Goal: Task Accomplishment & Management: Manage account settings

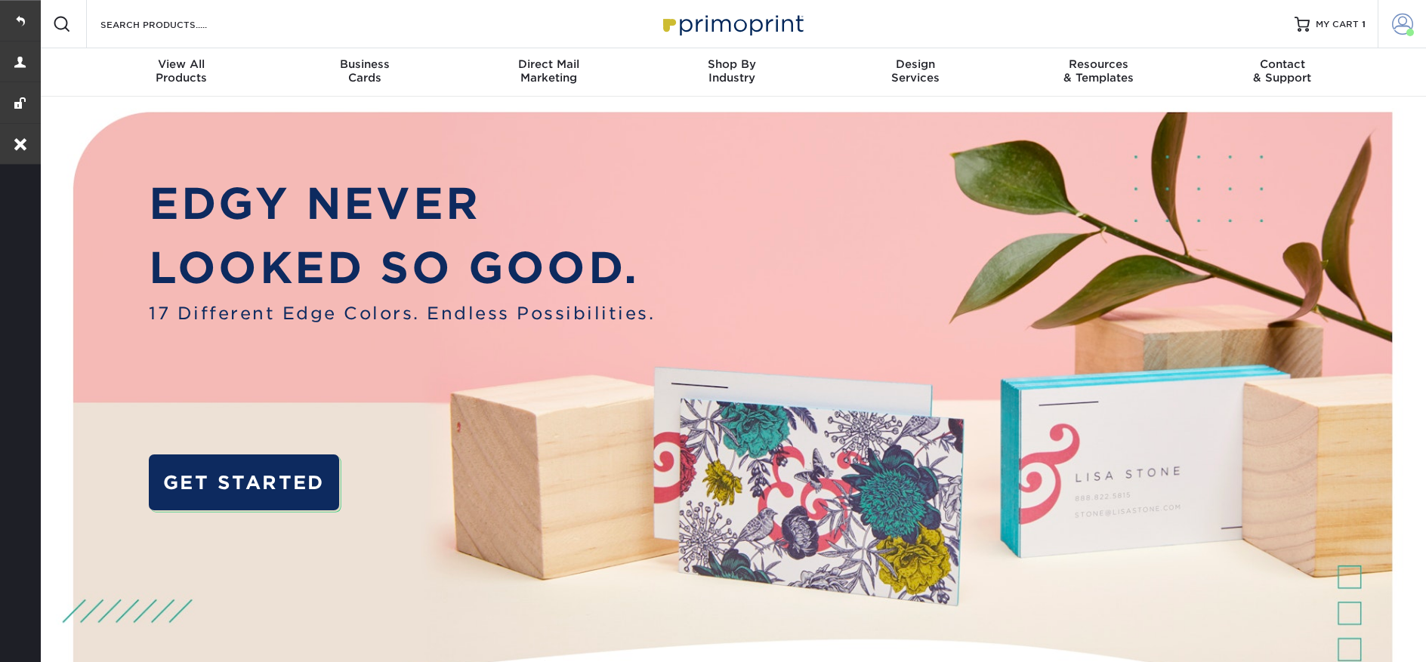
click at [1408, 25] on span at bounding box center [1402, 24] width 21 height 21
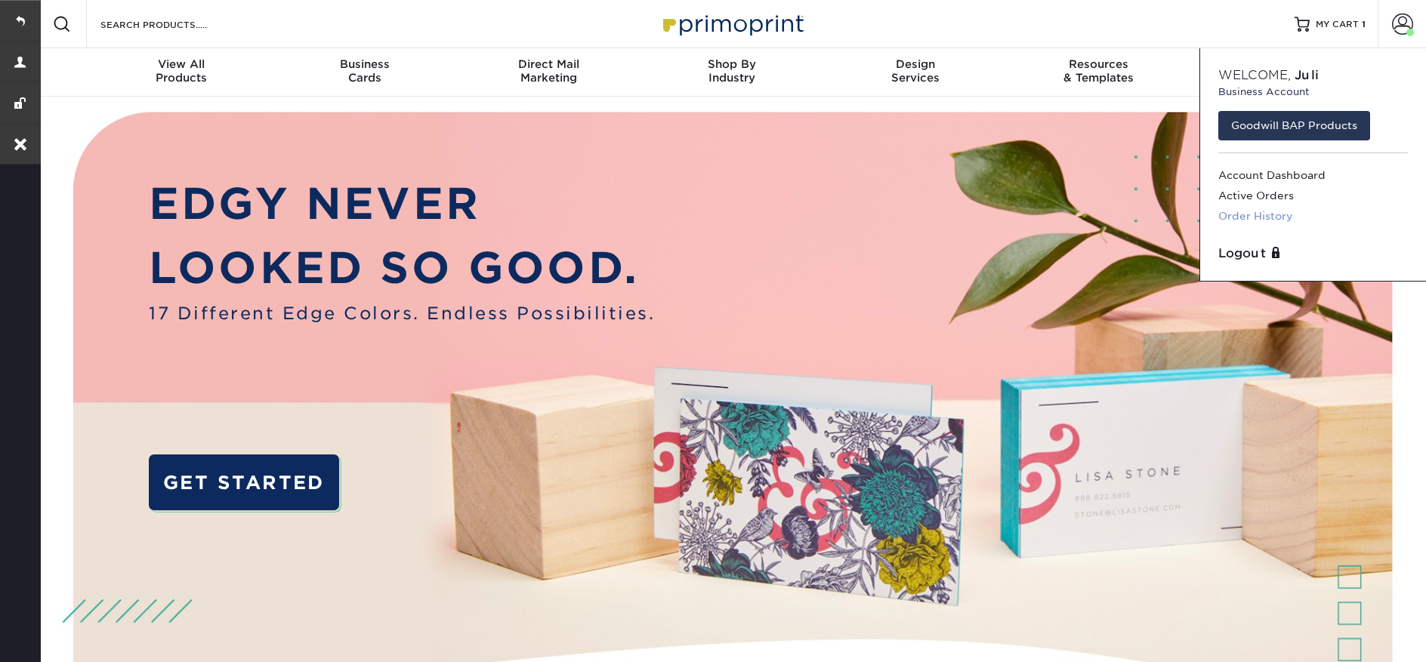
click at [1264, 211] on link "Order History" at bounding box center [1313, 216] width 190 height 20
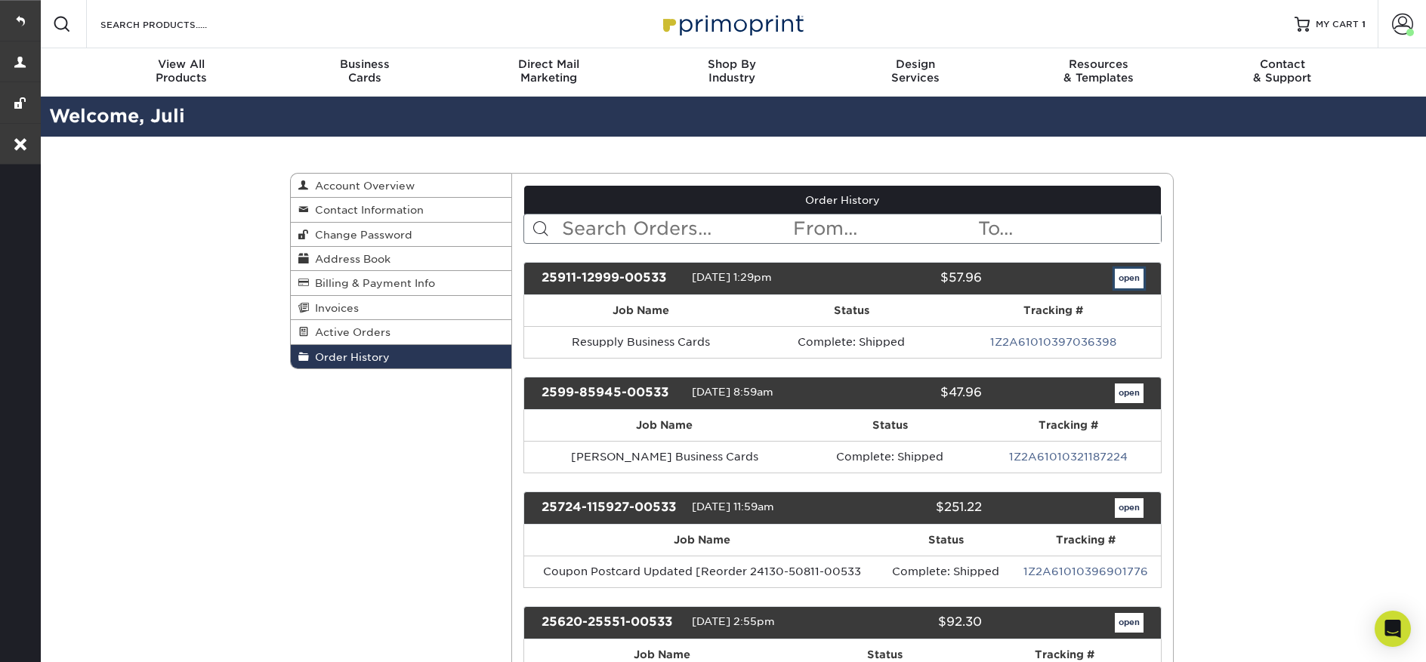
click at [1131, 281] on link "open" at bounding box center [1129, 279] width 29 height 20
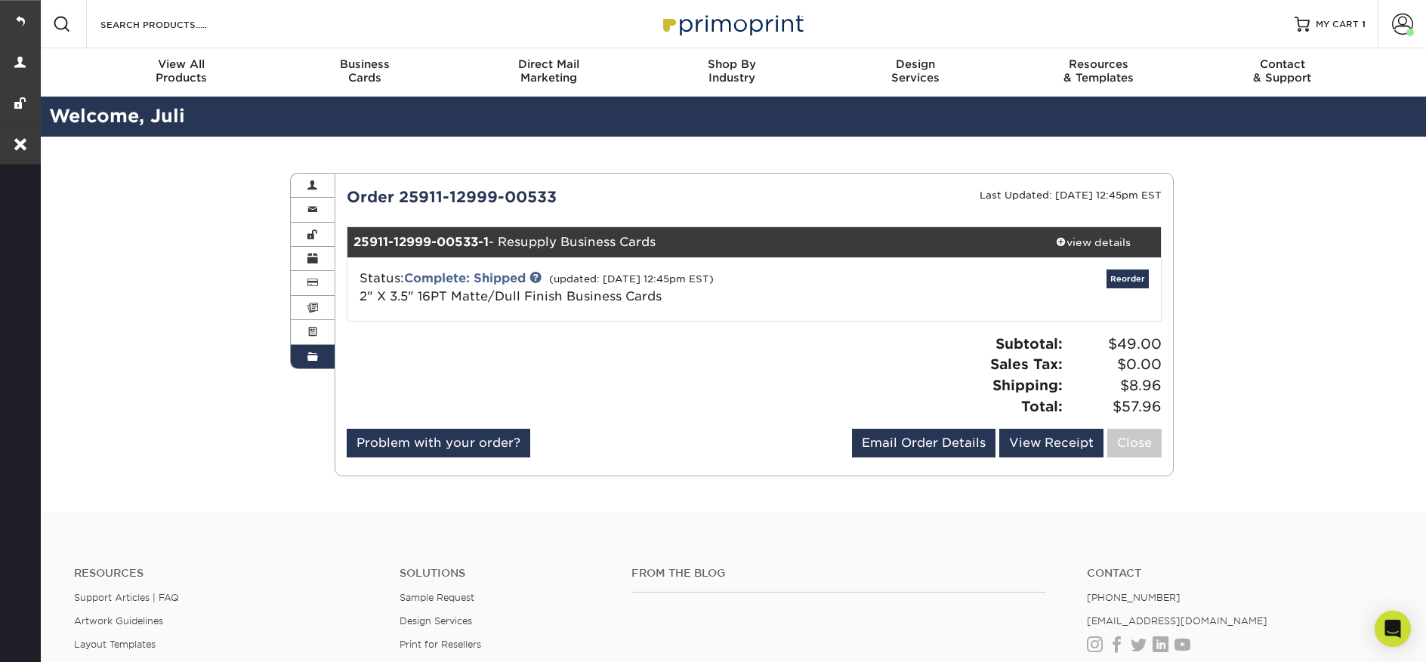
click at [298, 365] on link "Order History" at bounding box center [313, 356] width 44 height 23
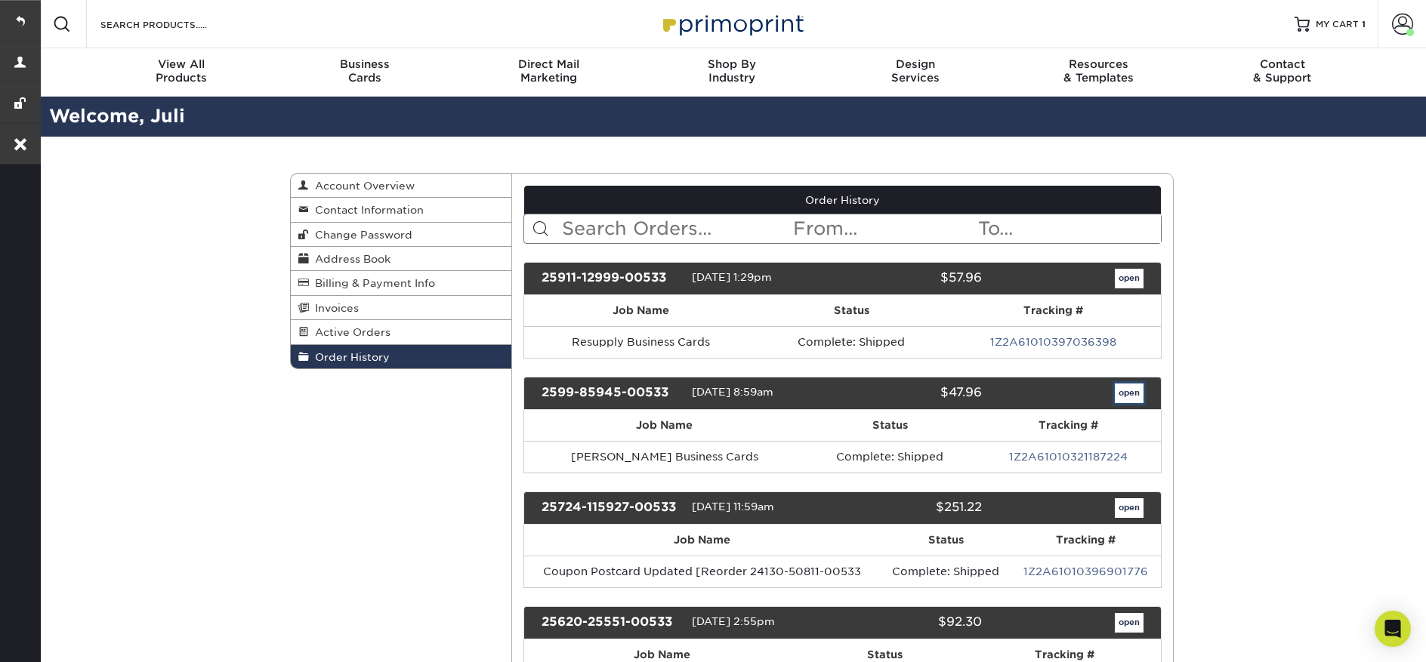
click at [1115, 398] on link "open" at bounding box center [1129, 394] width 29 height 20
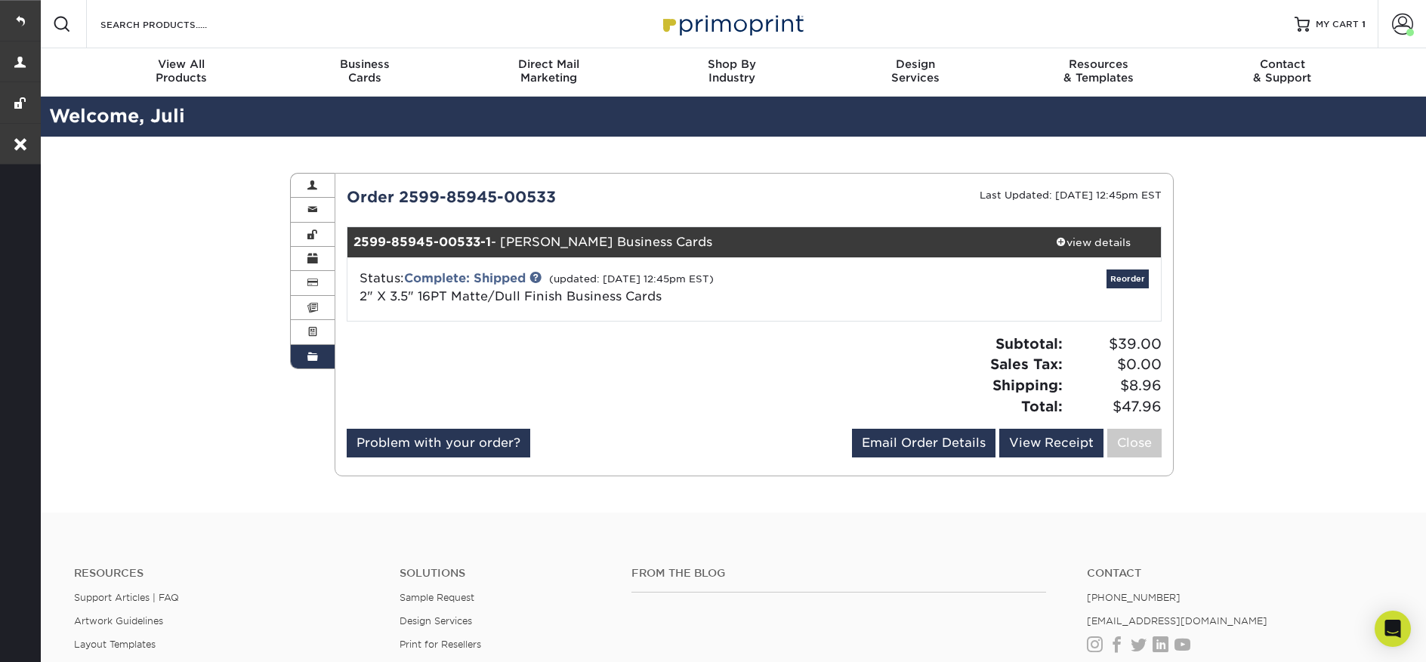
click at [319, 350] on link "Order History" at bounding box center [313, 356] width 44 height 23
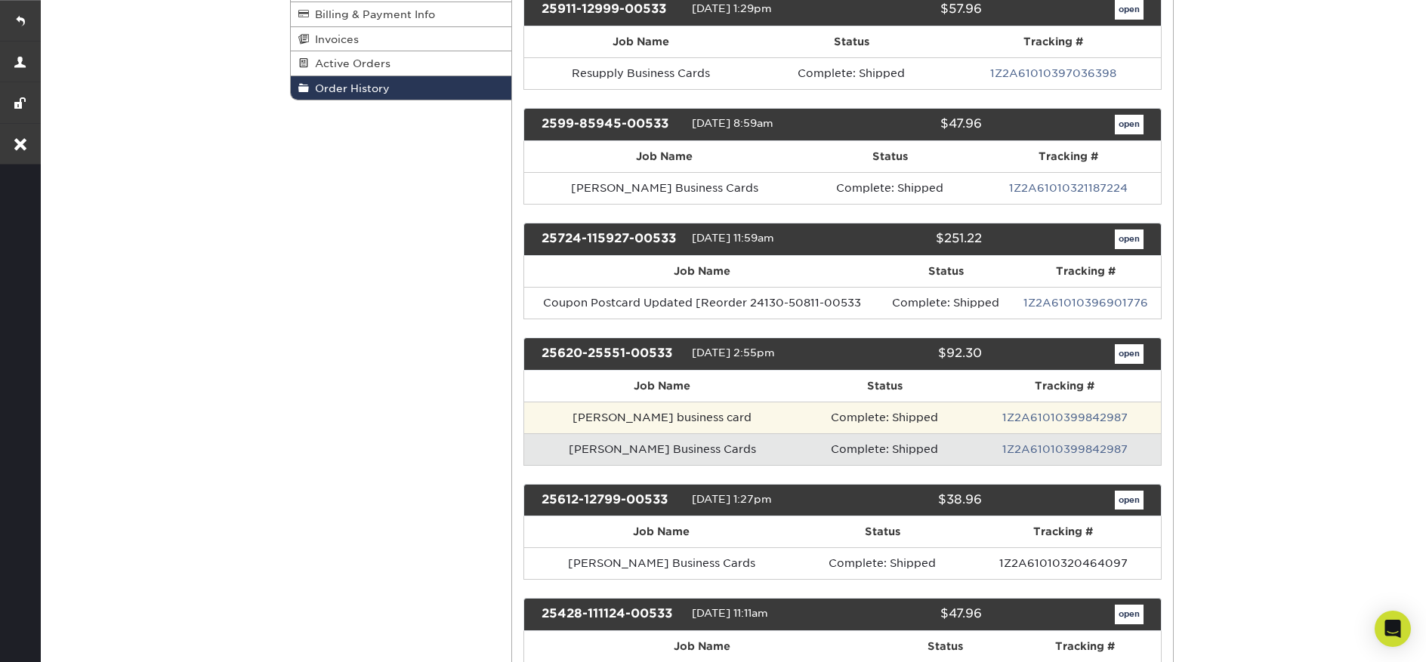
scroll to position [331, 0]
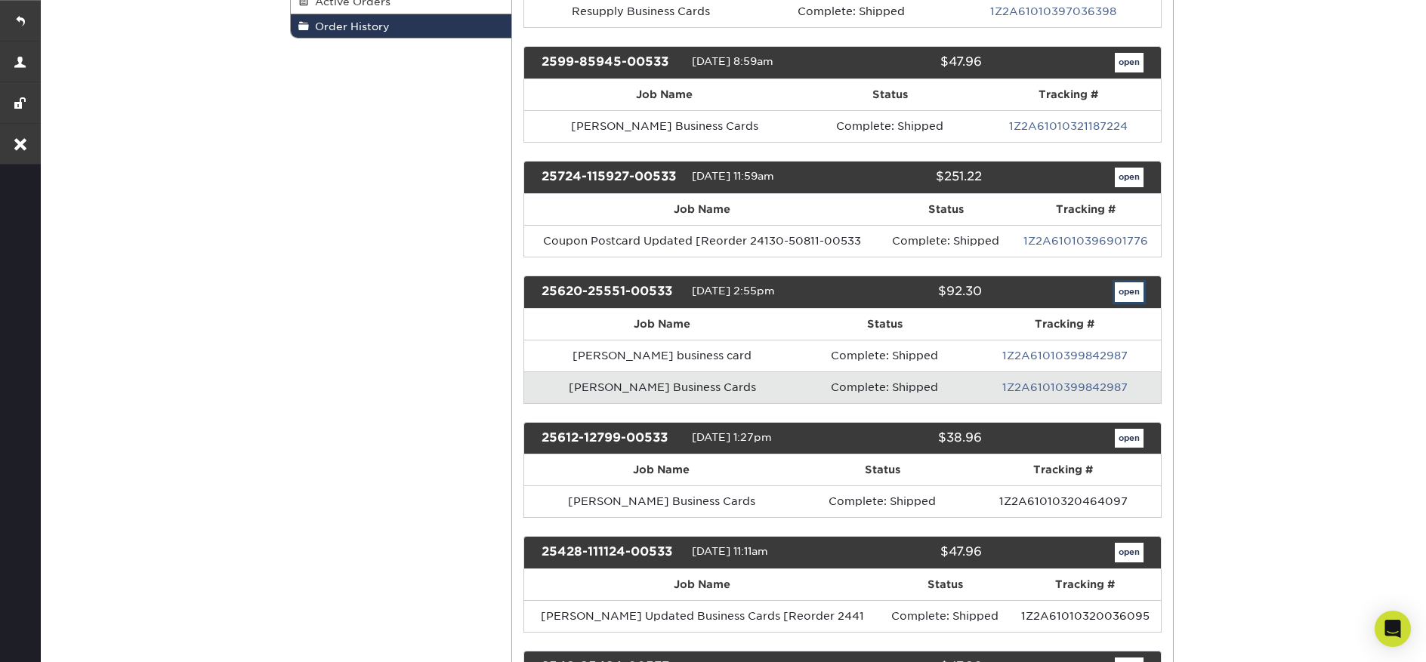
click at [1130, 300] on link "open" at bounding box center [1129, 292] width 29 height 20
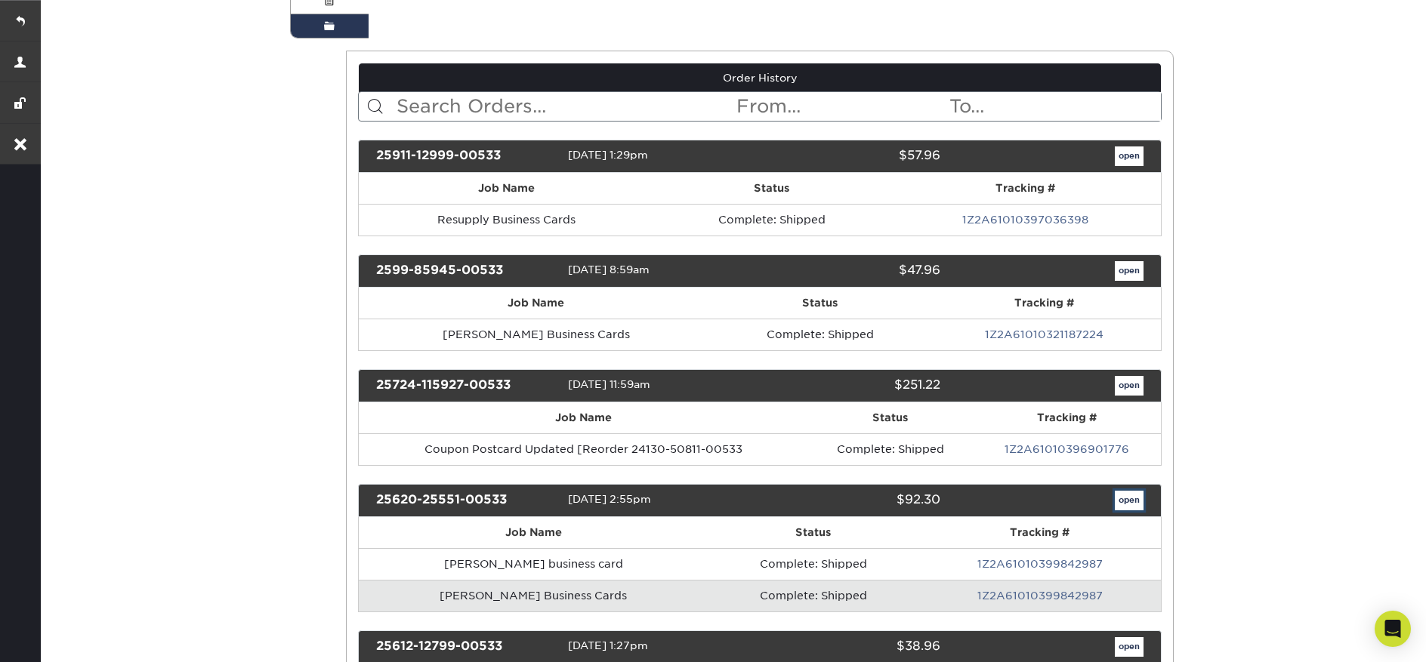
scroll to position [0, 0]
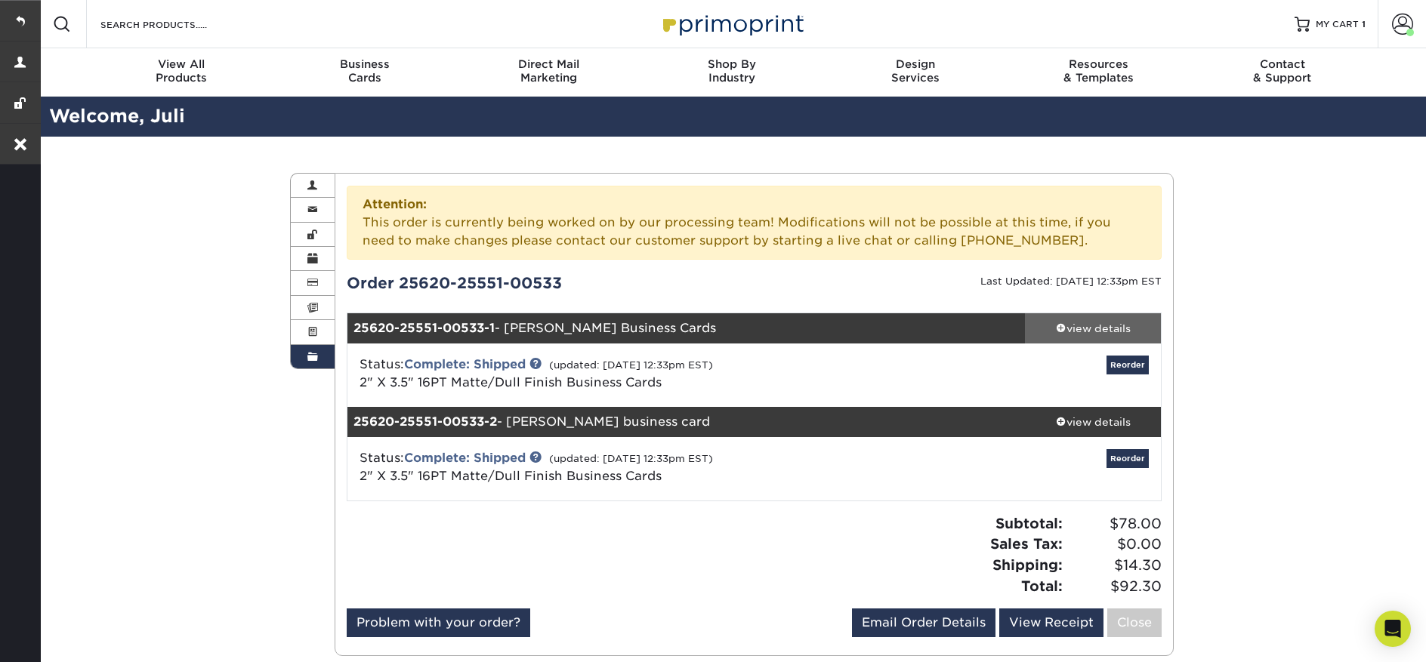
click at [1108, 329] on div "view details" at bounding box center [1093, 328] width 136 height 15
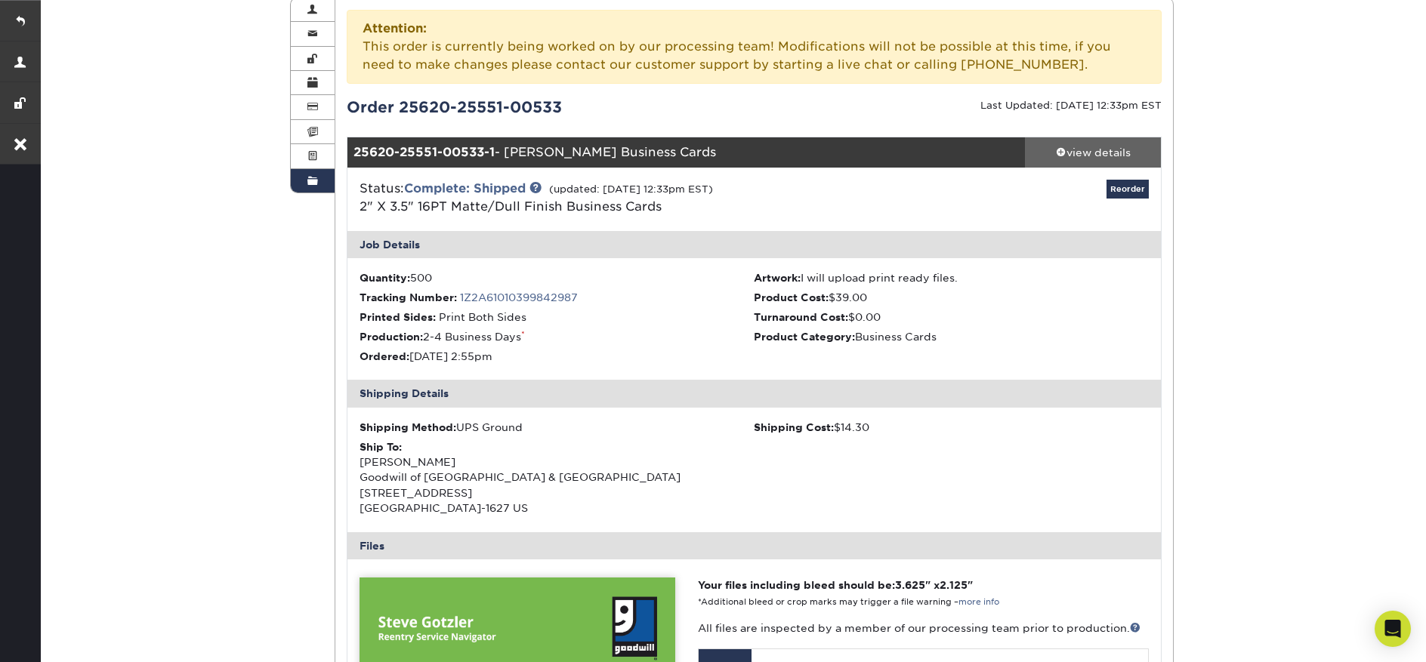
scroll to position [191, 0]
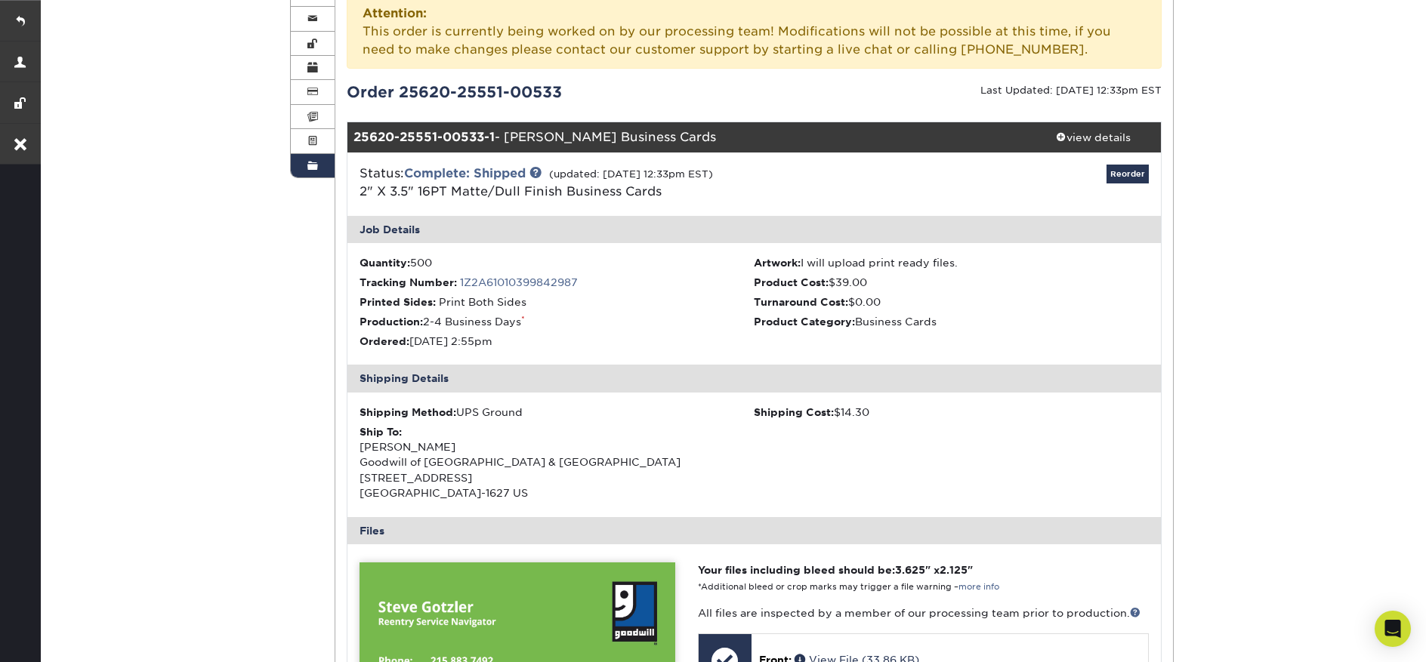
click at [310, 165] on span at bounding box center [312, 166] width 11 height 12
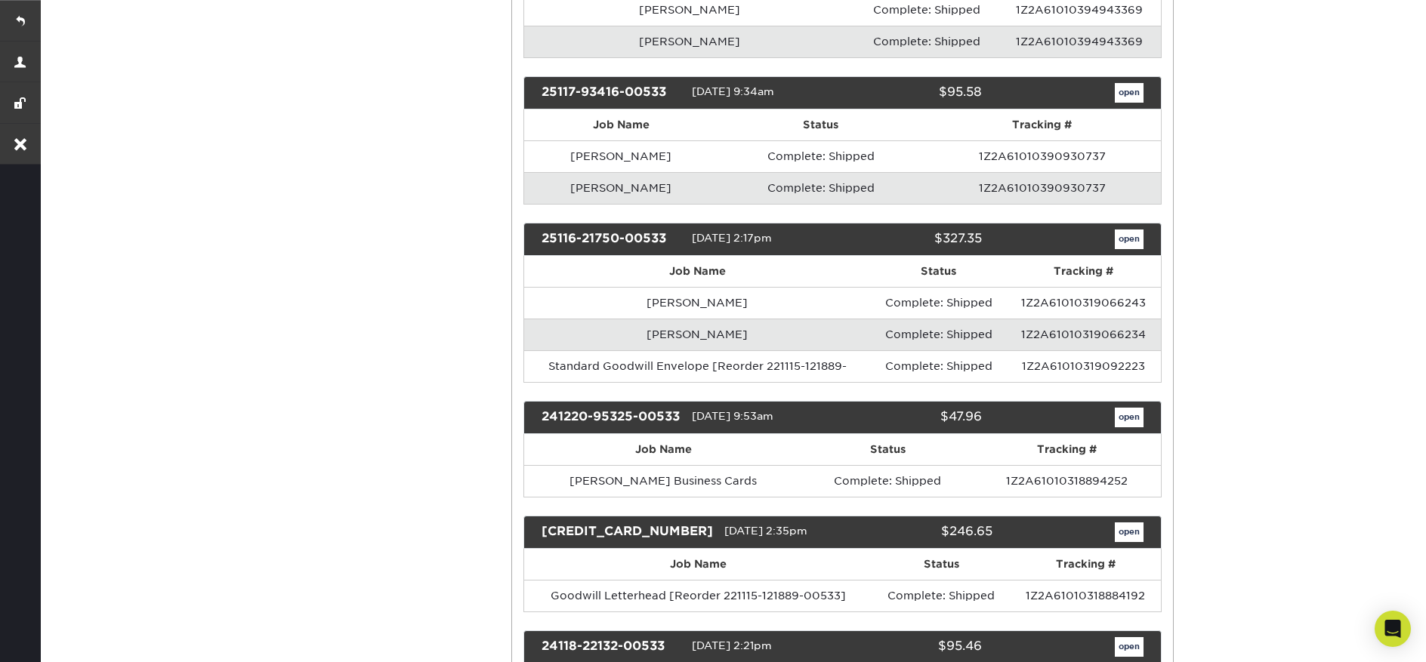
scroll to position [1683, 0]
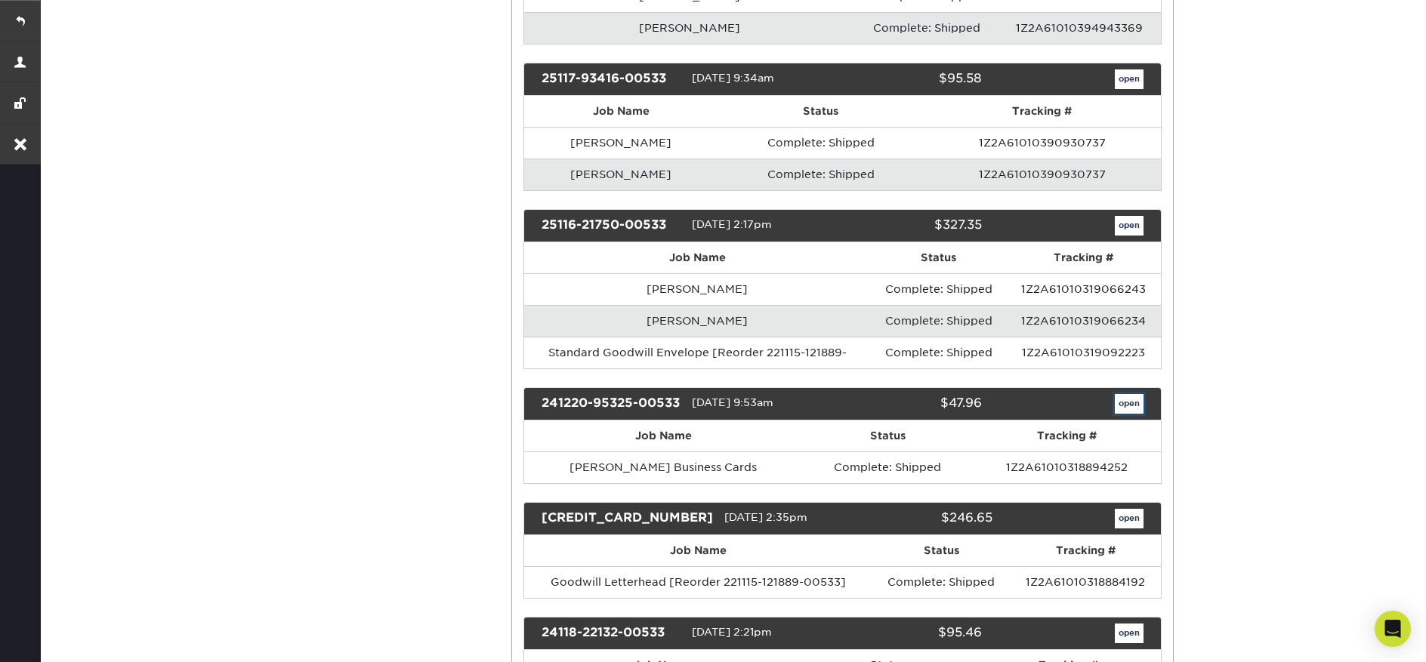
click at [1129, 407] on link "open" at bounding box center [1129, 404] width 29 height 20
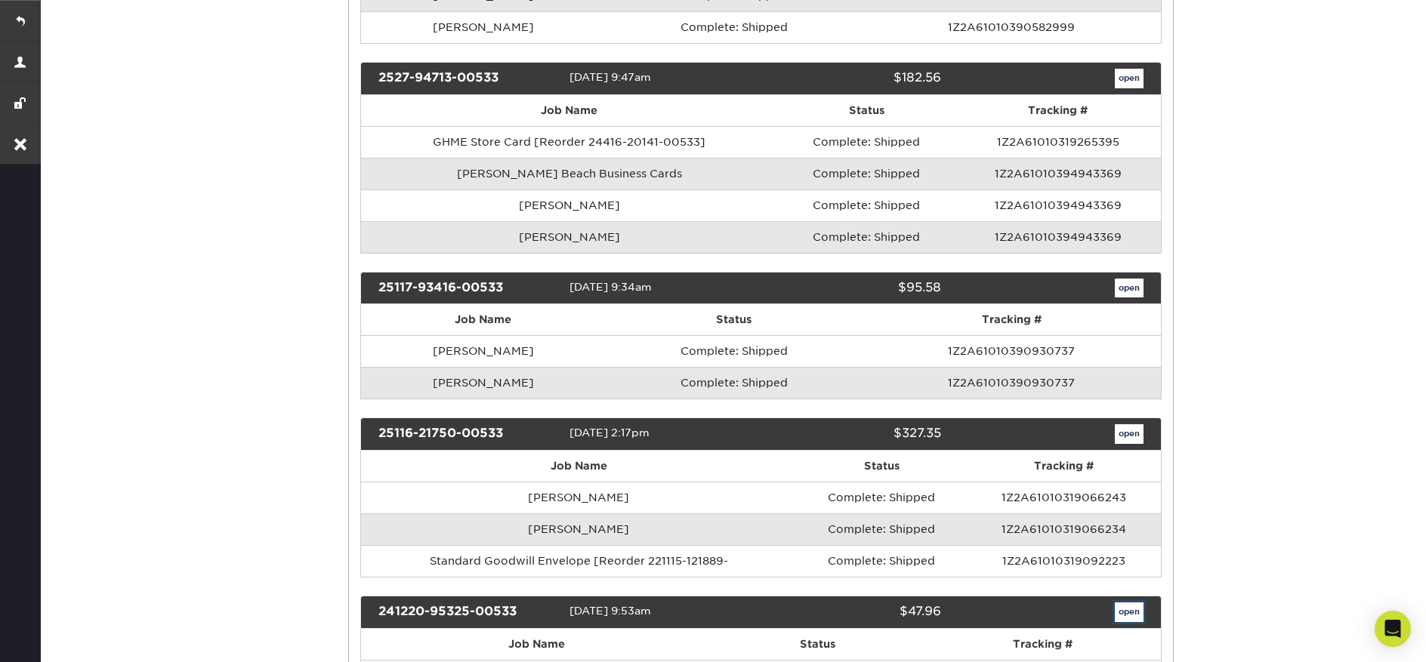
scroll to position [0, 0]
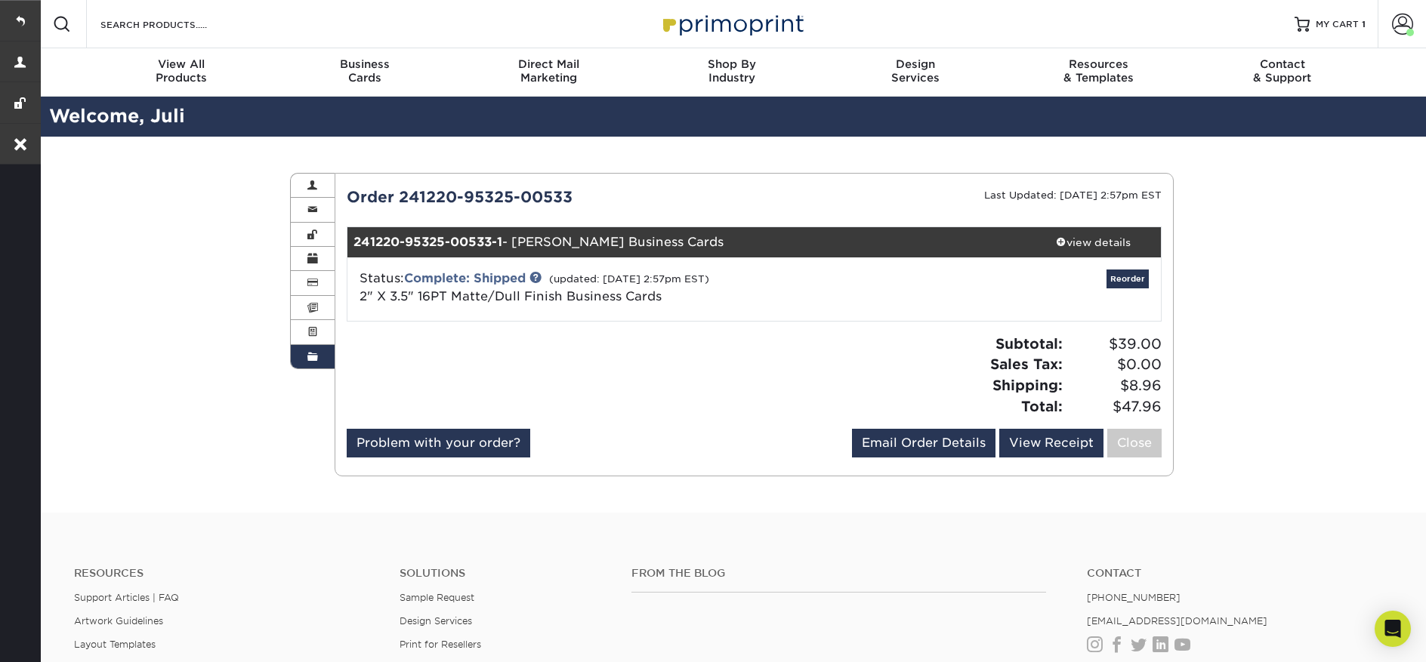
click at [310, 360] on span at bounding box center [312, 357] width 11 height 12
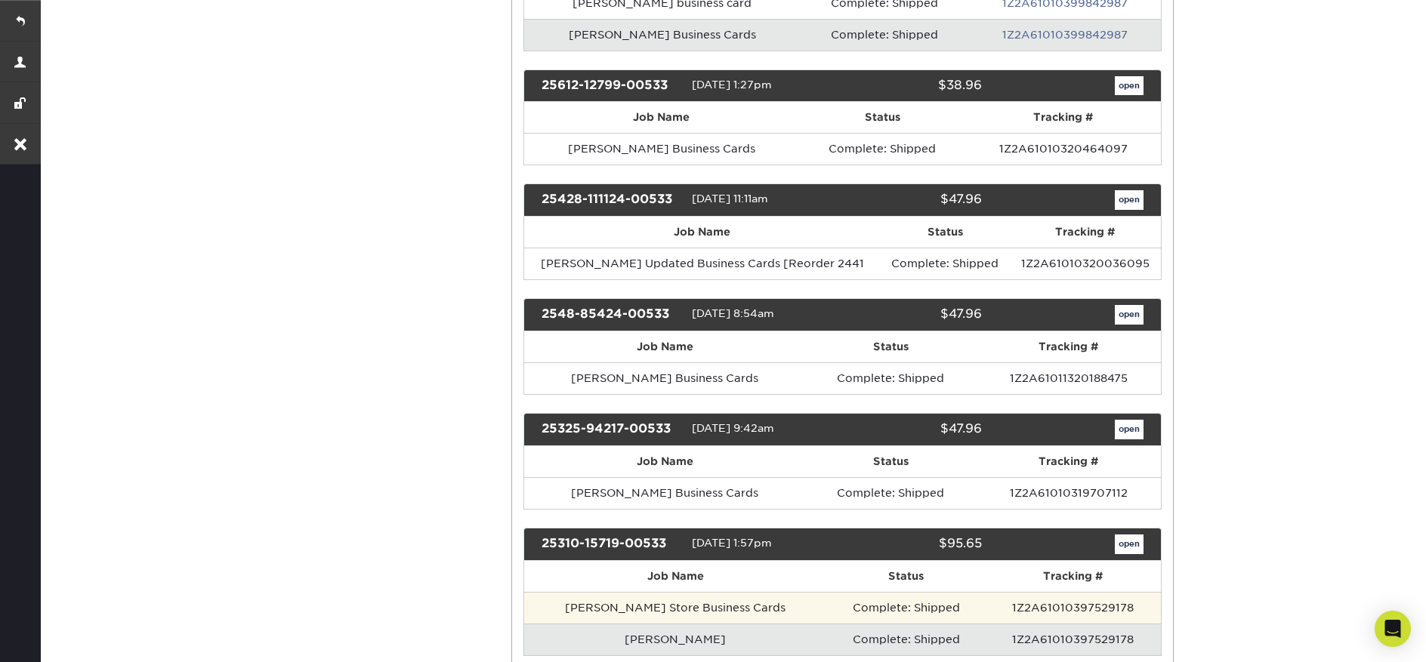
scroll to position [926, 0]
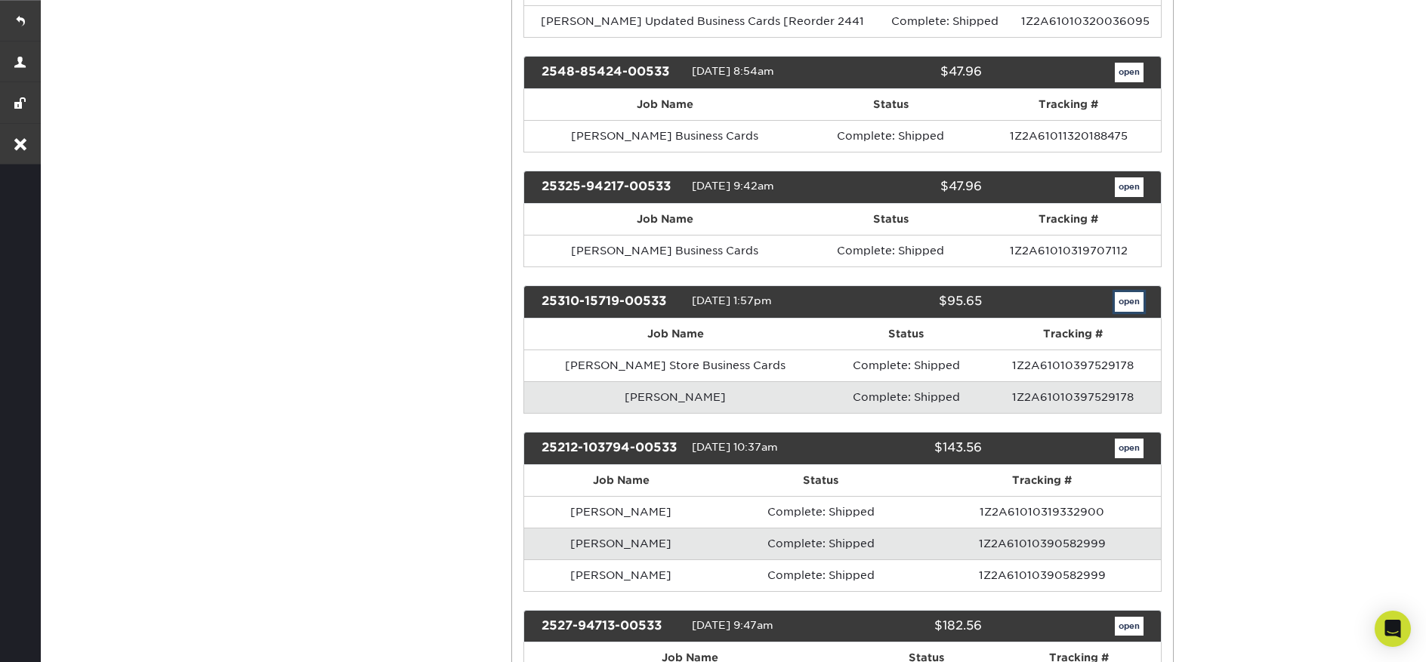
click at [1115, 306] on link "open" at bounding box center [1129, 302] width 29 height 20
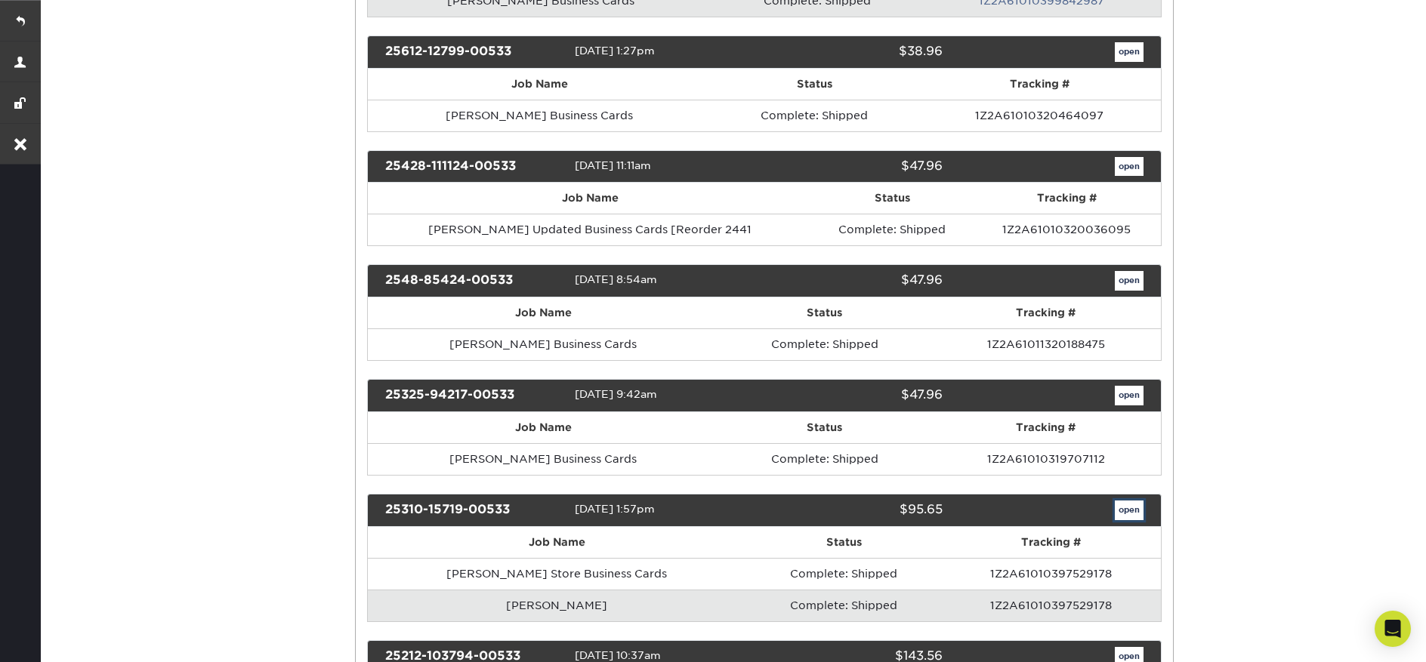
scroll to position [0, 0]
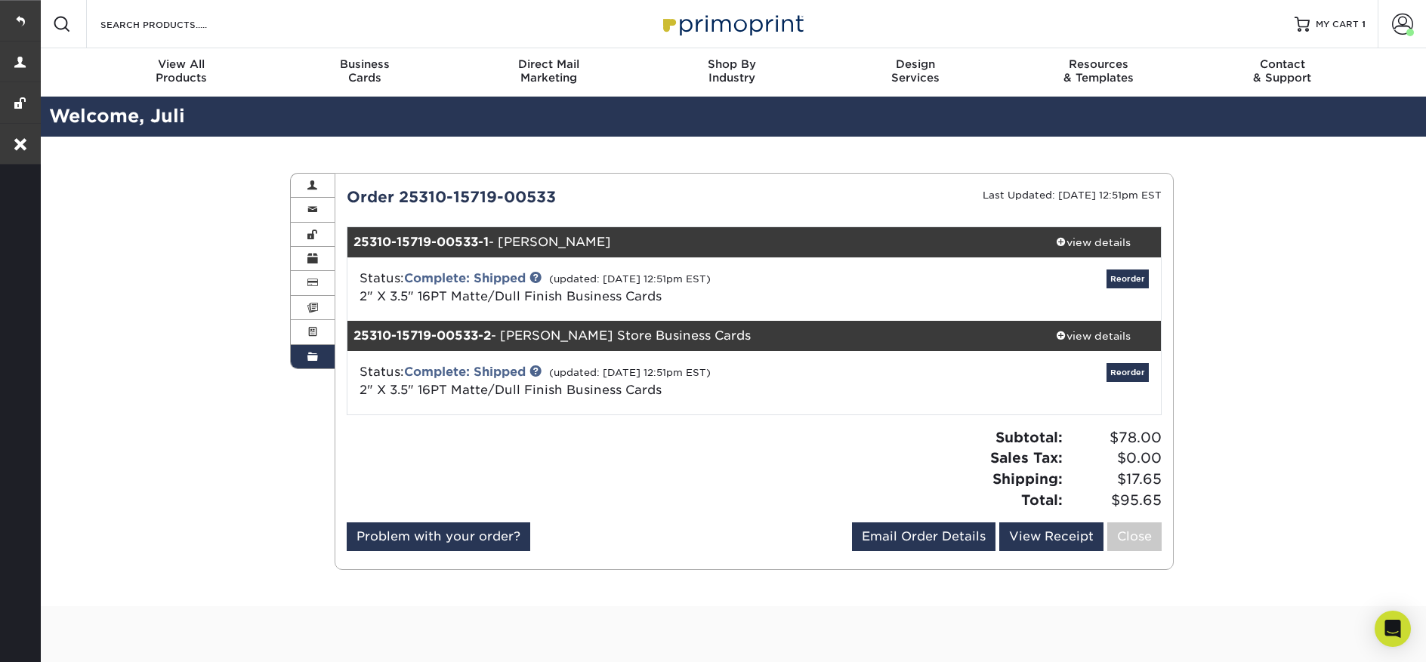
click at [327, 364] on link "Order History" at bounding box center [313, 356] width 44 height 23
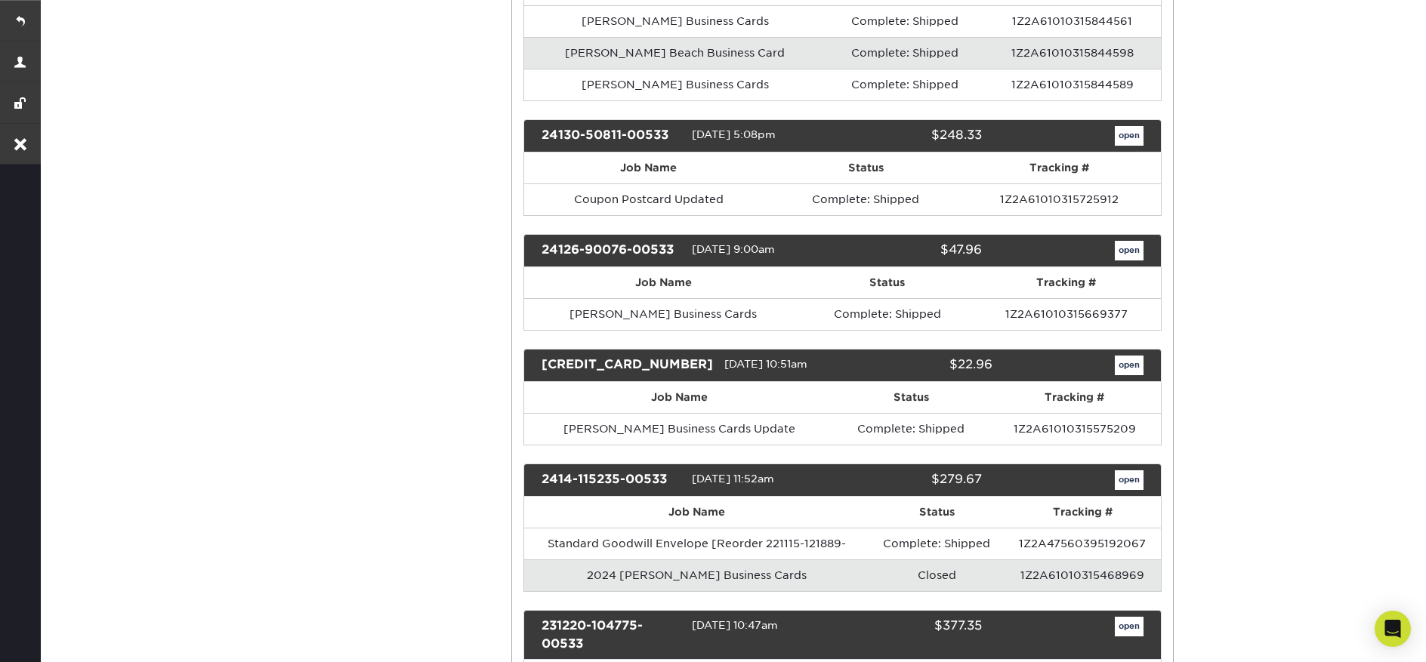
scroll to position [4374, 0]
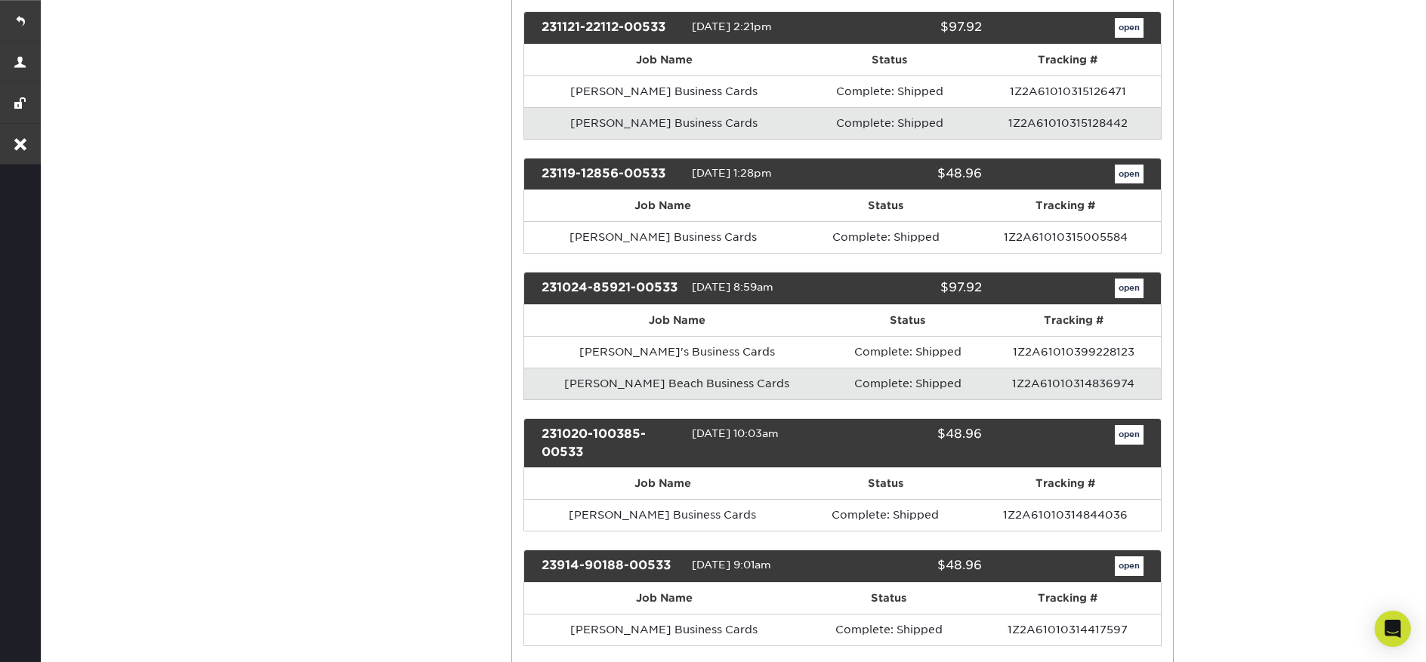
click at [1113, 305] on div "231024-85921-00533 [DATE] 8:59am $97.92 open" at bounding box center [842, 288] width 639 height 33
click at [1117, 305] on div "231024-85921-00533 [DATE] 8:59am $97.92 open" at bounding box center [842, 288] width 639 height 33
click at [1123, 298] on link "open" at bounding box center [1129, 289] width 29 height 20
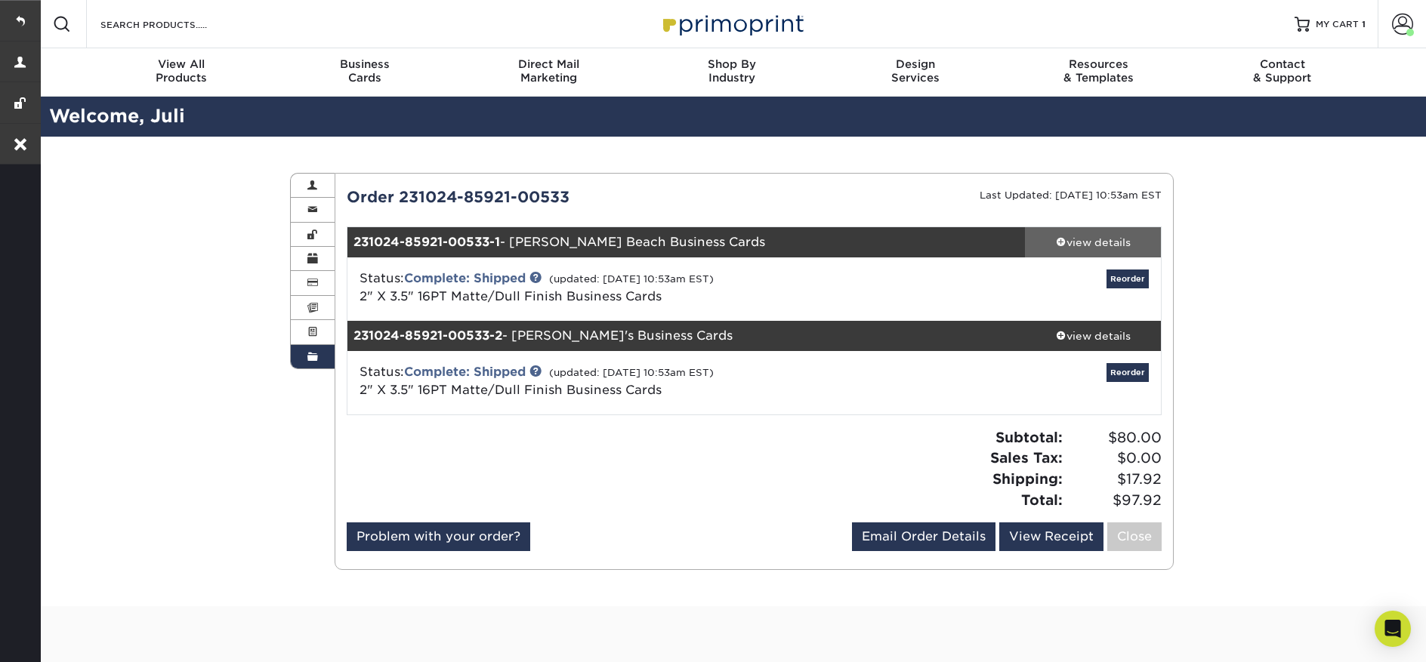
click at [1112, 242] on div "view details" at bounding box center [1093, 242] width 136 height 15
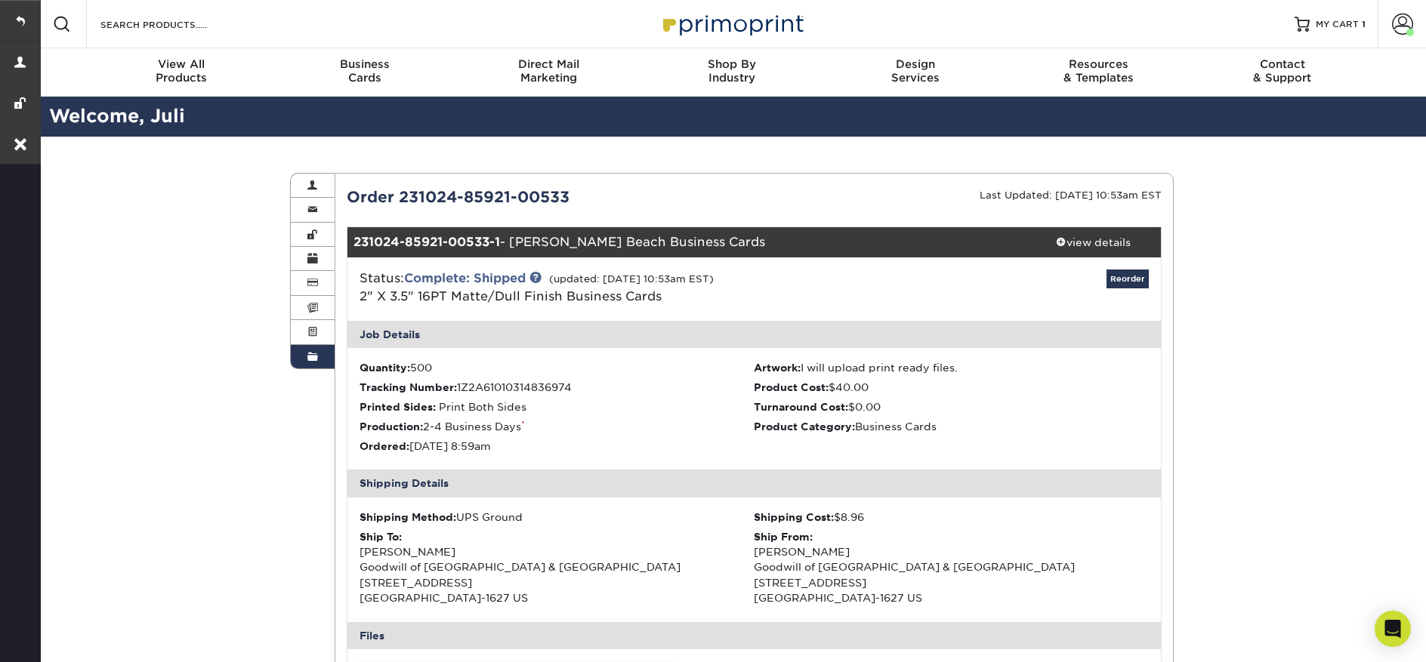
click at [304, 360] on link "Order History" at bounding box center [313, 356] width 44 height 23
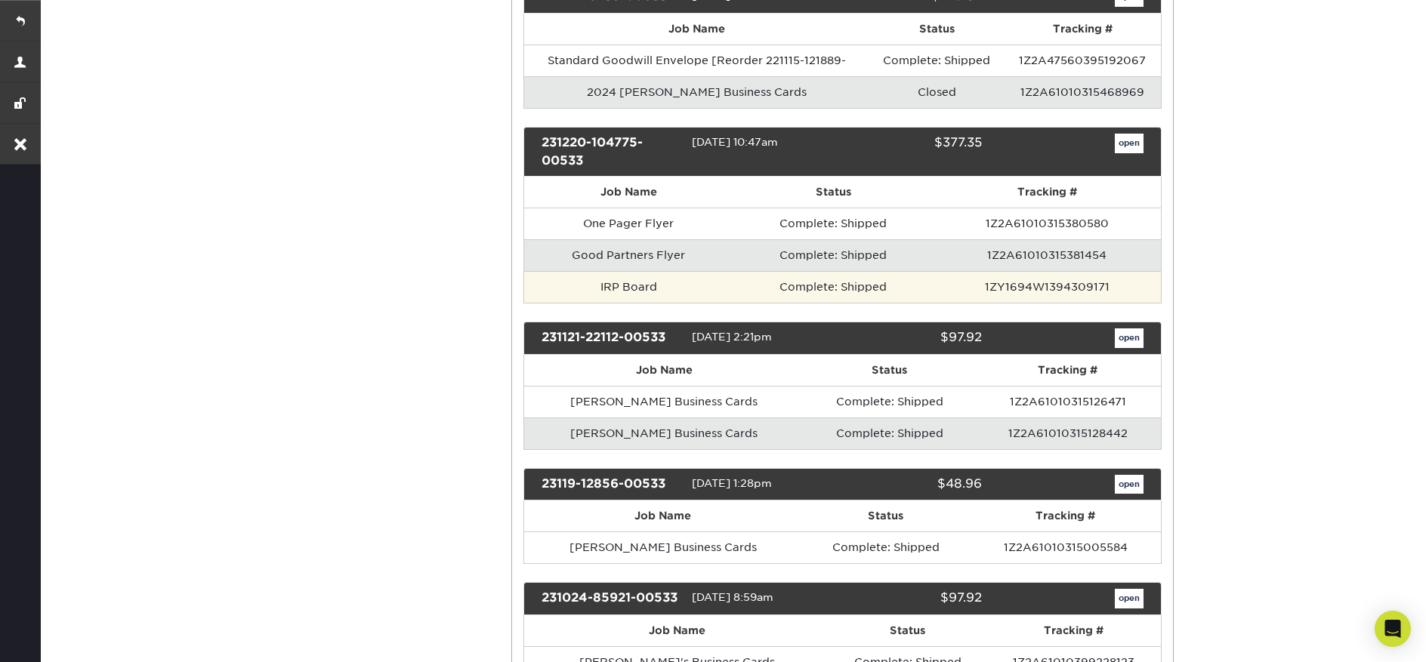
scroll to position [4110, 0]
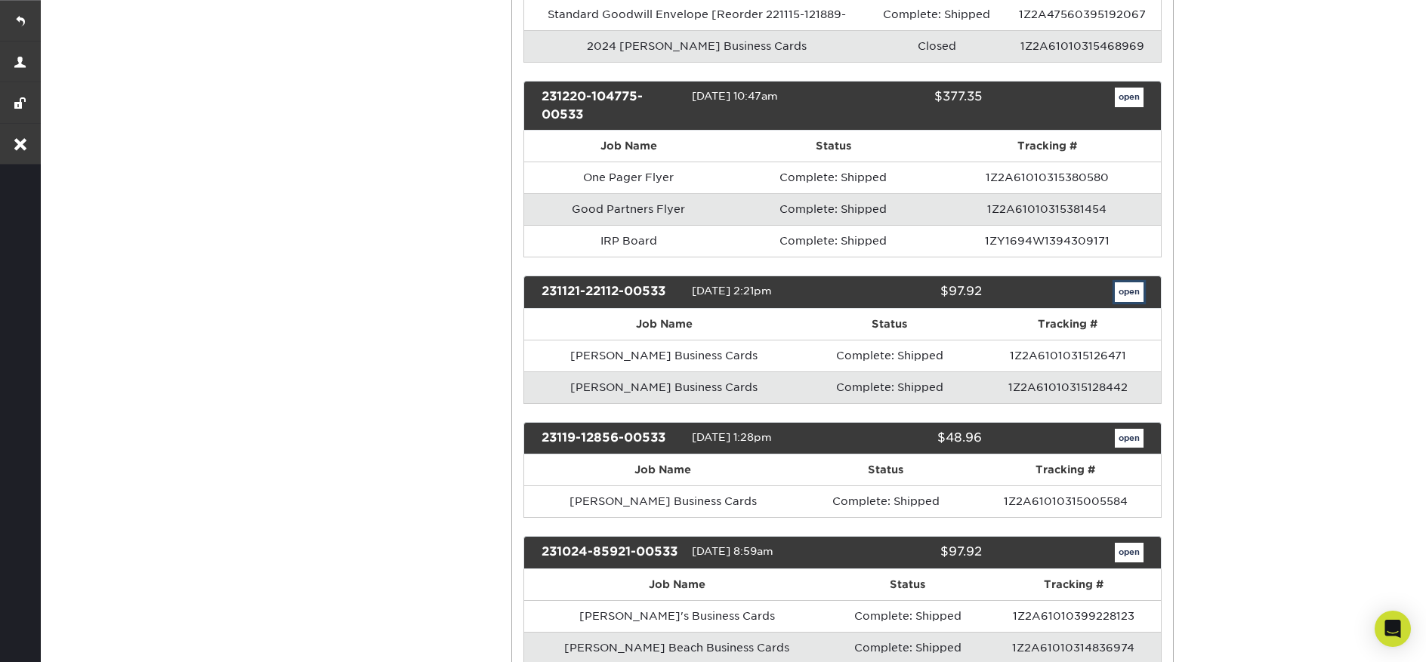
click at [1139, 302] on link "open" at bounding box center [1129, 292] width 29 height 20
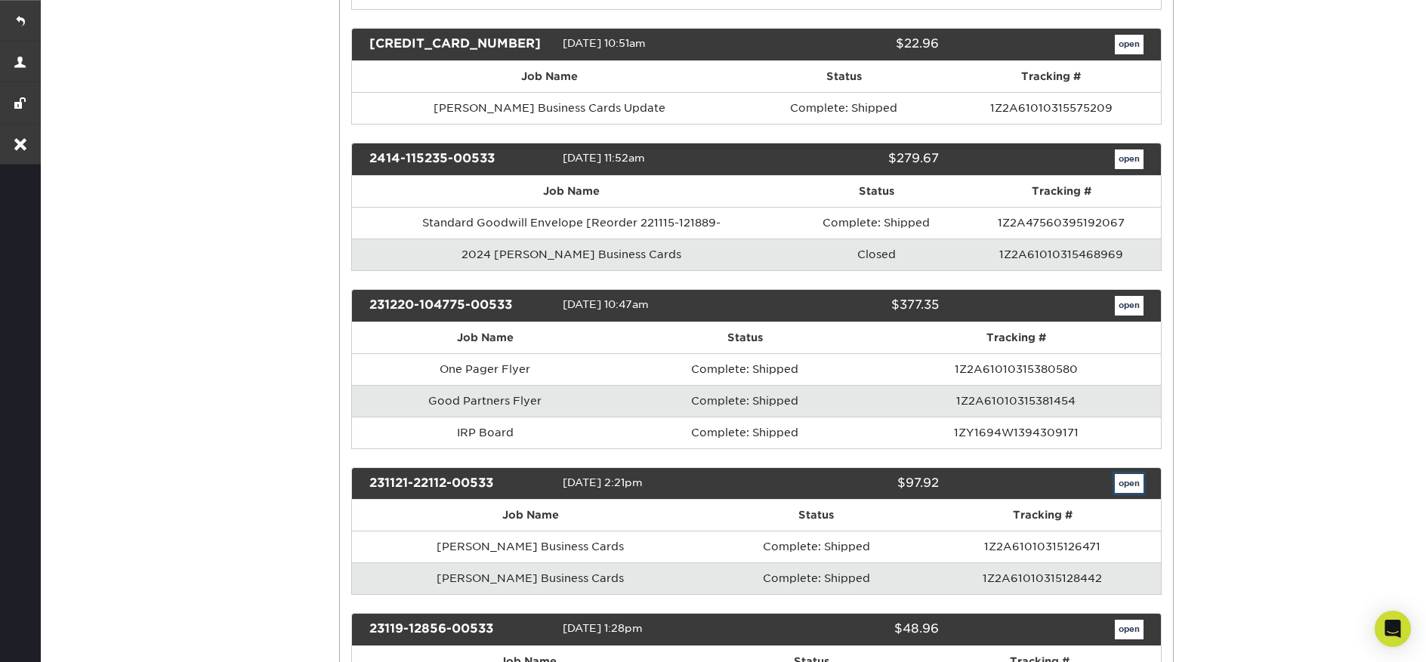
scroll to position [0, 0]
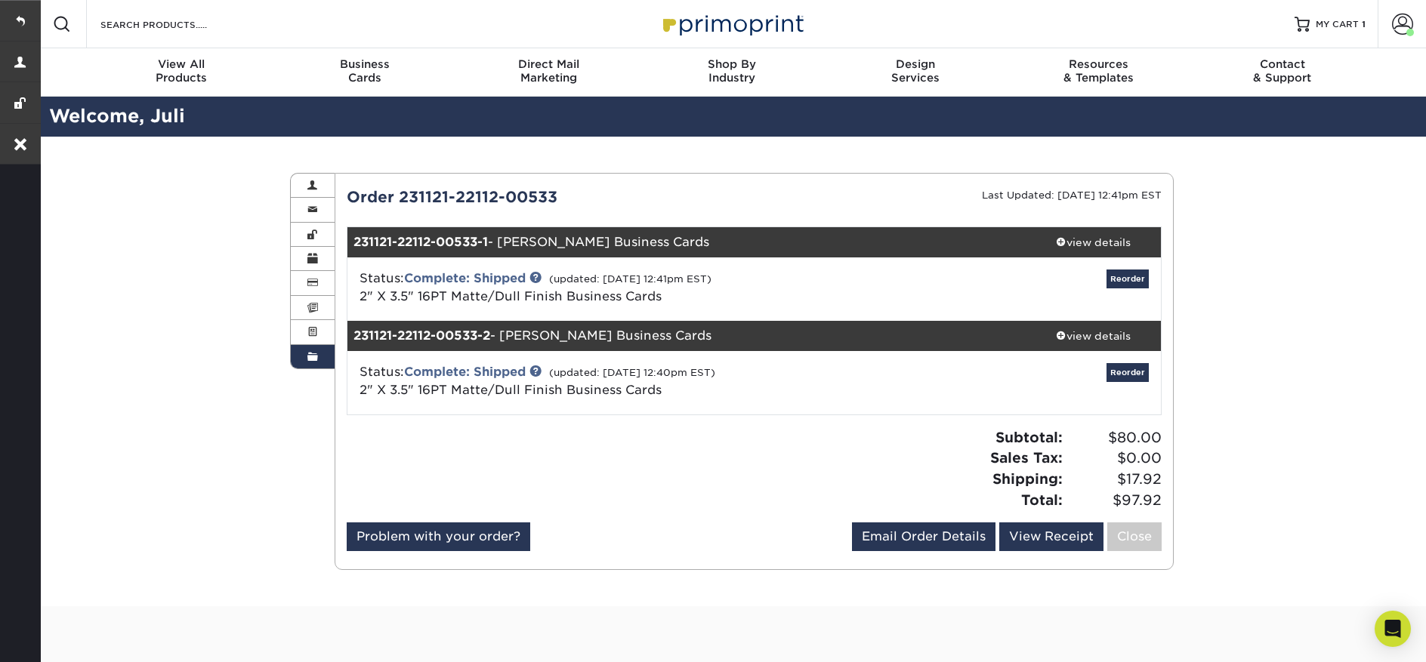
click at [317, 361] on span at bounding box center [312, 357] width 11 height 12
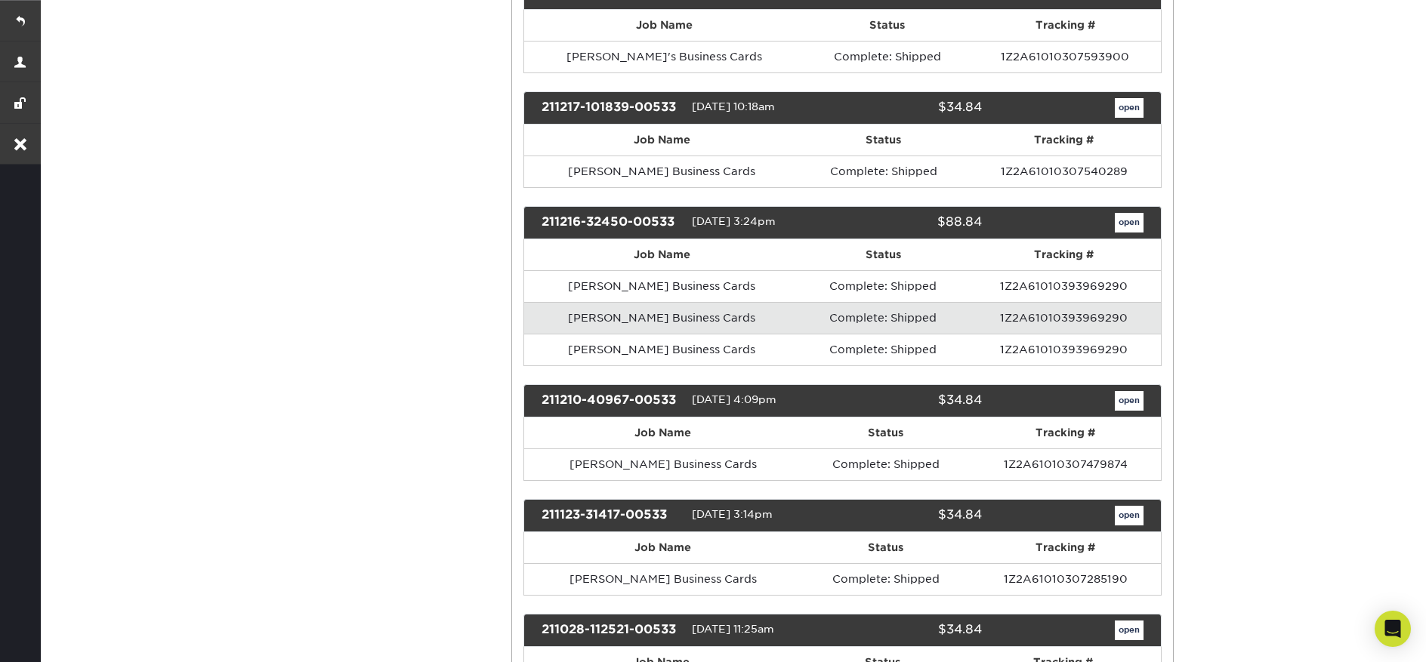
scroll to position [9032, 0]
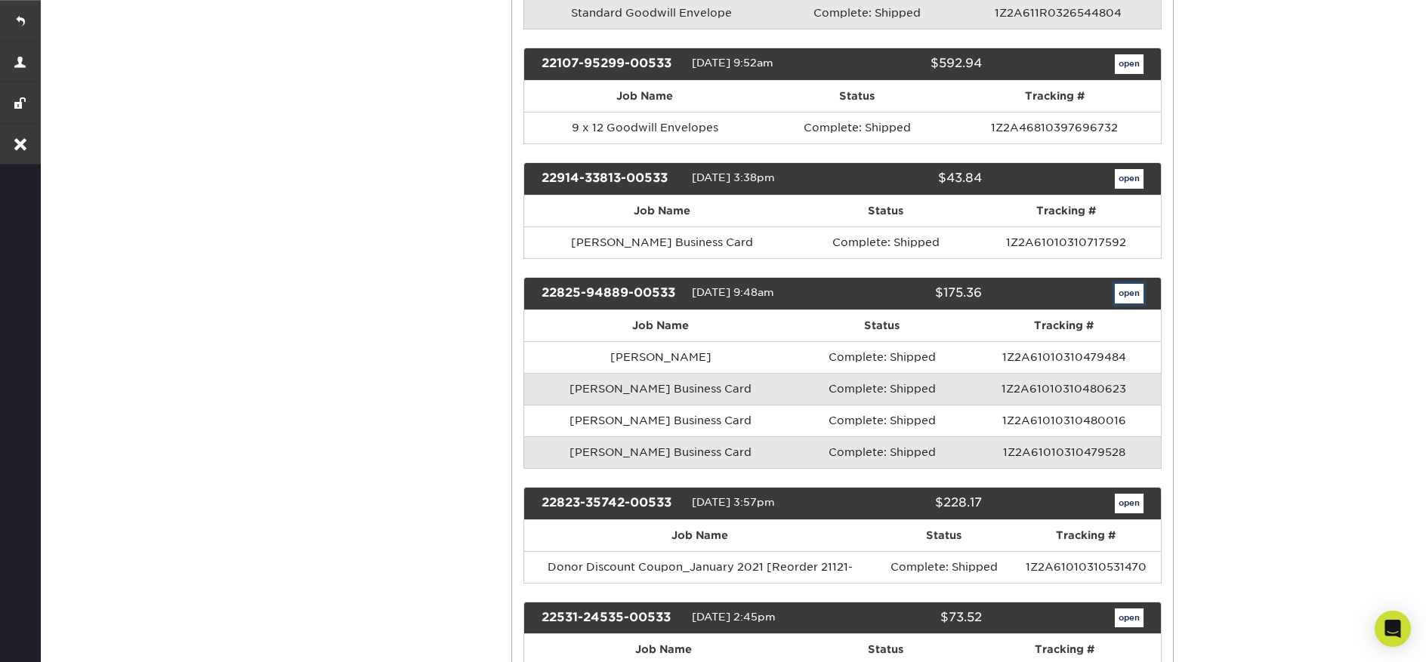
click at [1134, 304] on link "open" at bounding box center [1129, 294] width 29 height 20
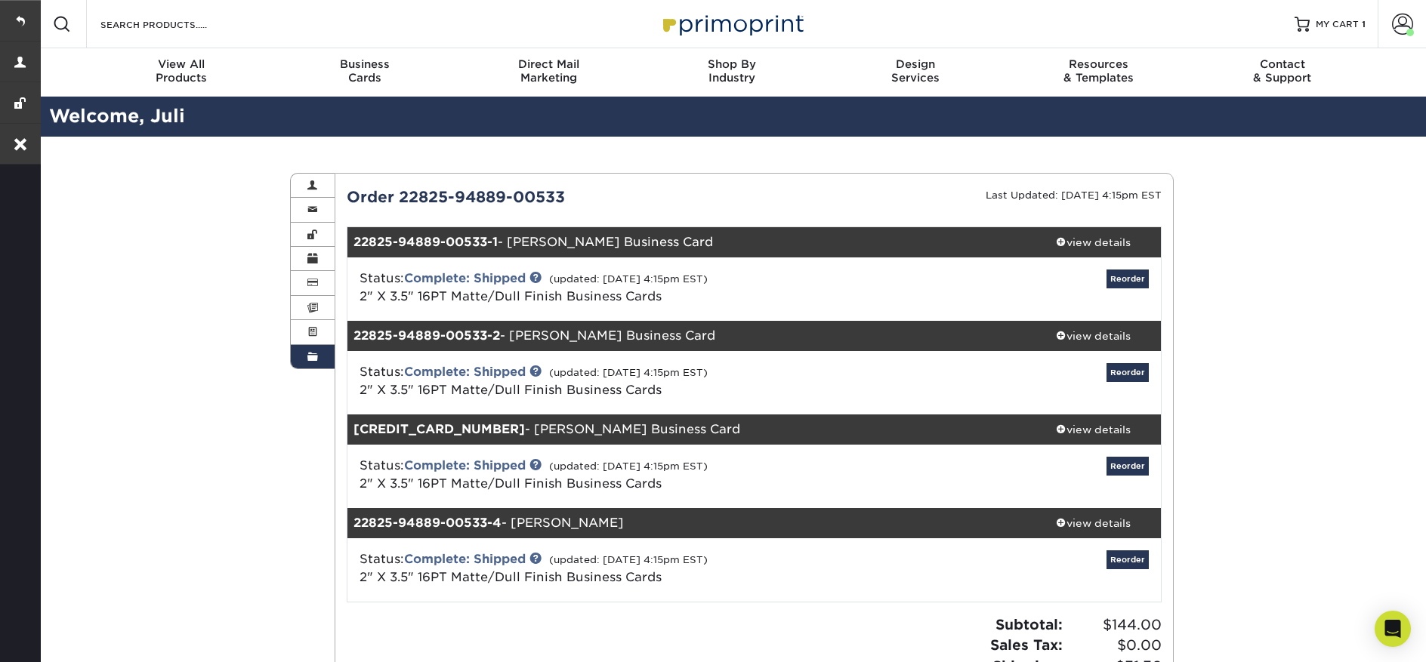
drag, startPoint x: 304, startPoint y: 362, endPoint x: 438, endPoint y: 362, distance: 133.7
click at [305, 362] on link "Order History" at bounding box center [313, 356] width 44 height 23
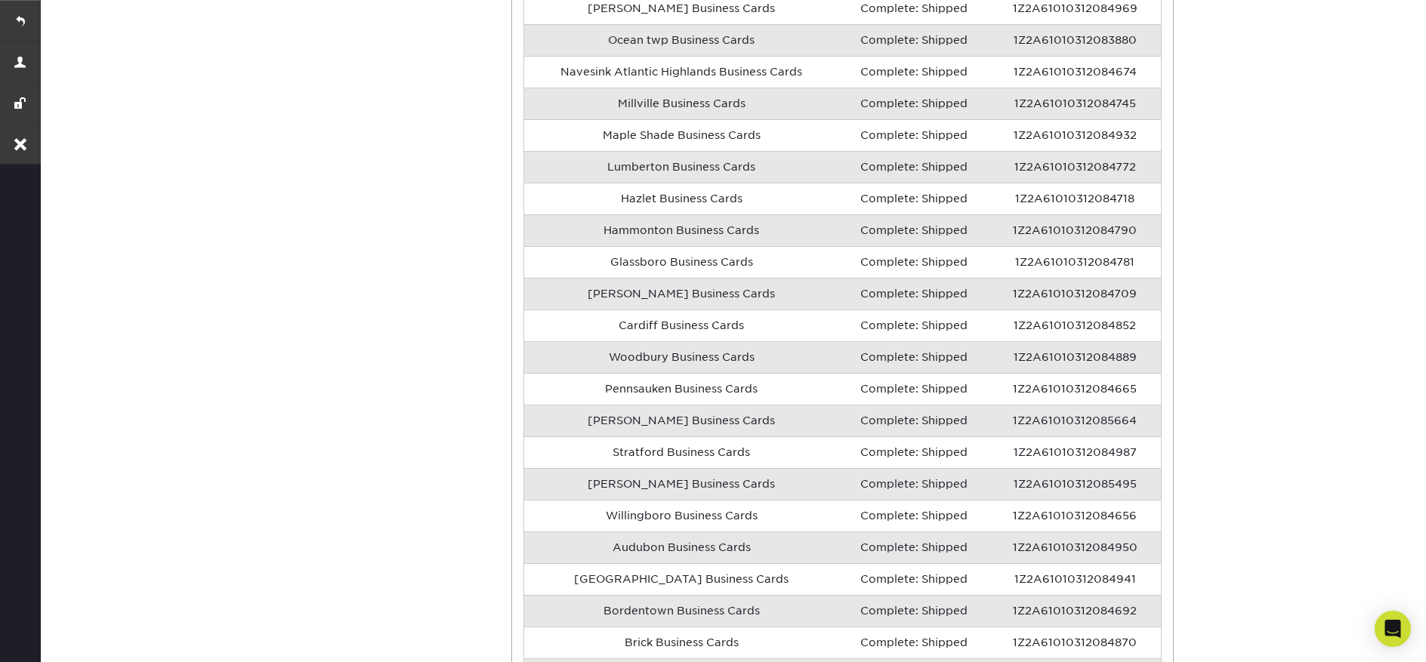
scroll to position [7220, 0]
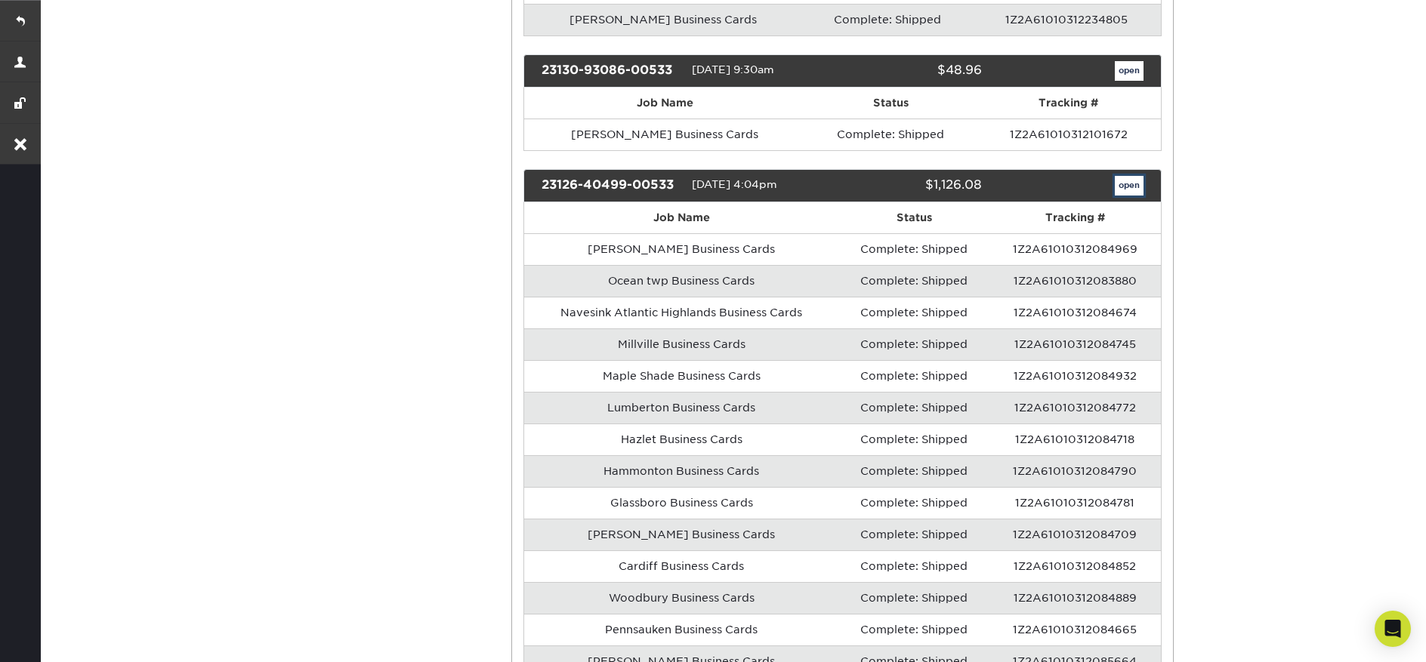
click at [1137, 196] on link "open" at bounding box center [1129, 186] width 29 height 20
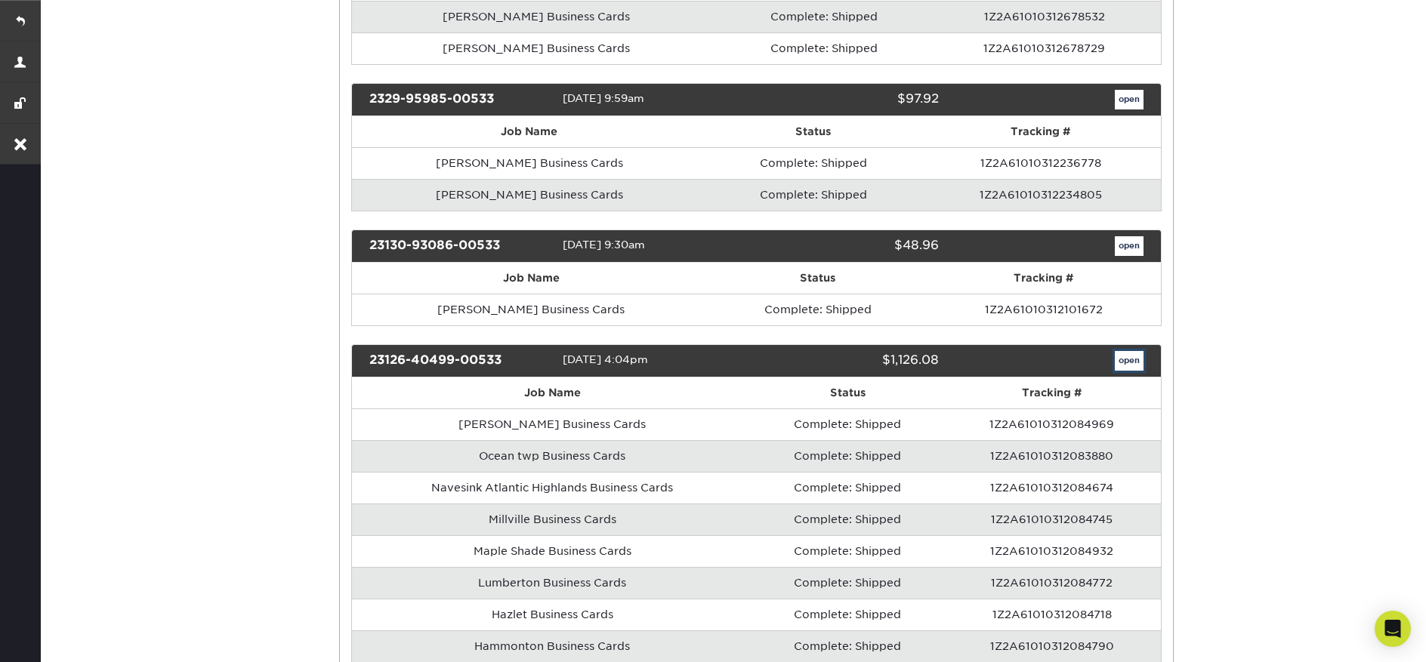
scroll to position [0, 0]
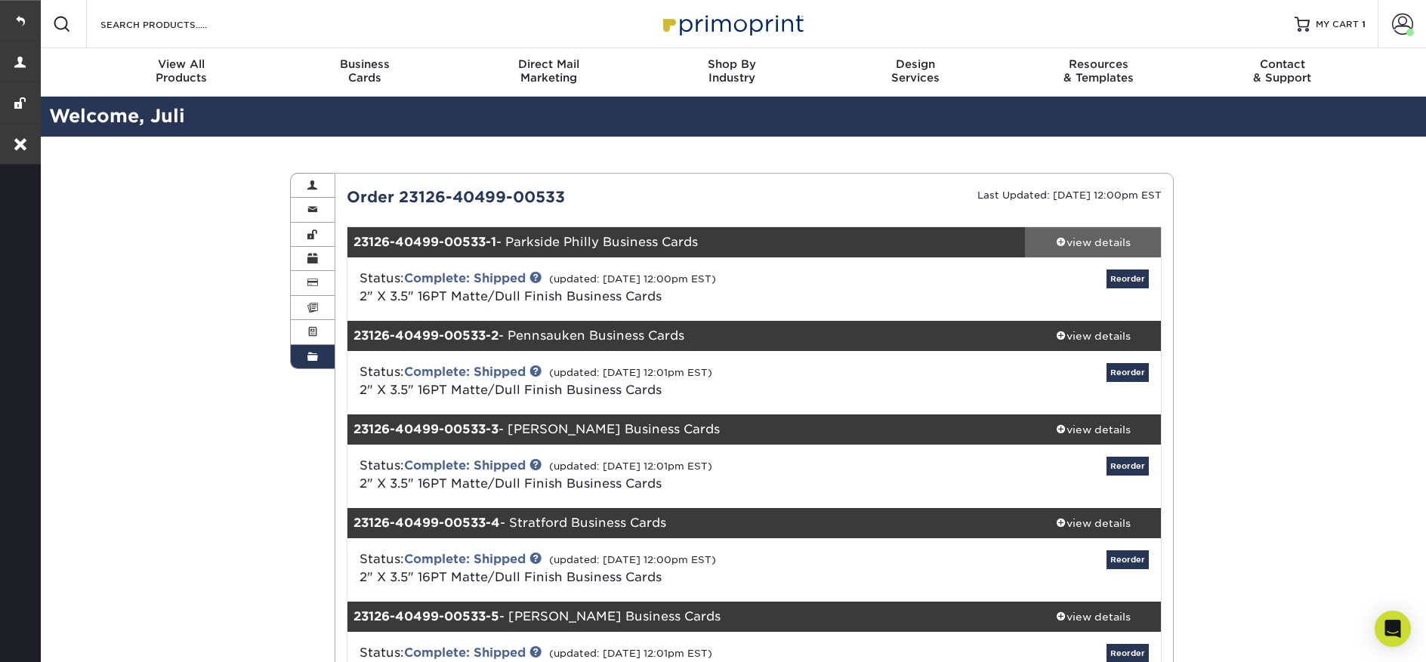
click at [1091, 236] on div "view details" at bounding box center [1093, 242] width 136 height 15
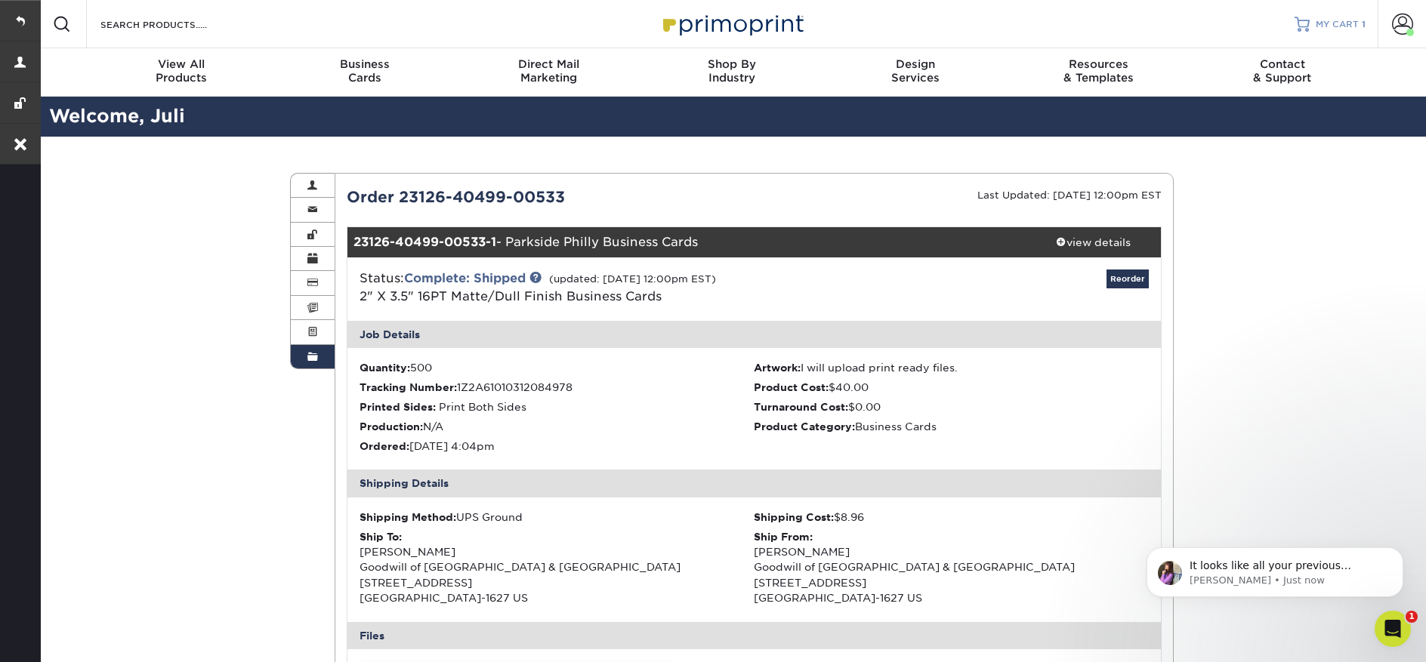
click at [1357, 30] on link "MY CART 1" at bounding box center [1330, 24] width 71 height 48
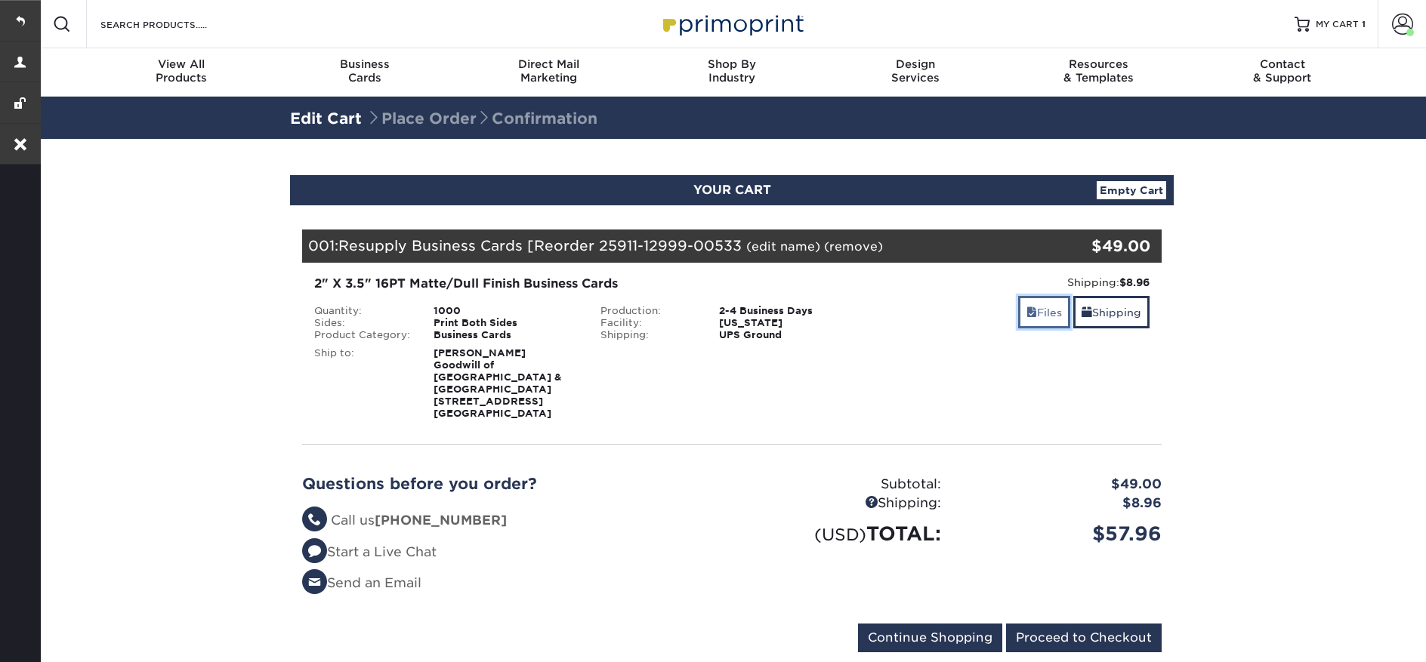
click at [1033, 304] on link "Files" at bounding box center [1044, 312] width 52 height 32
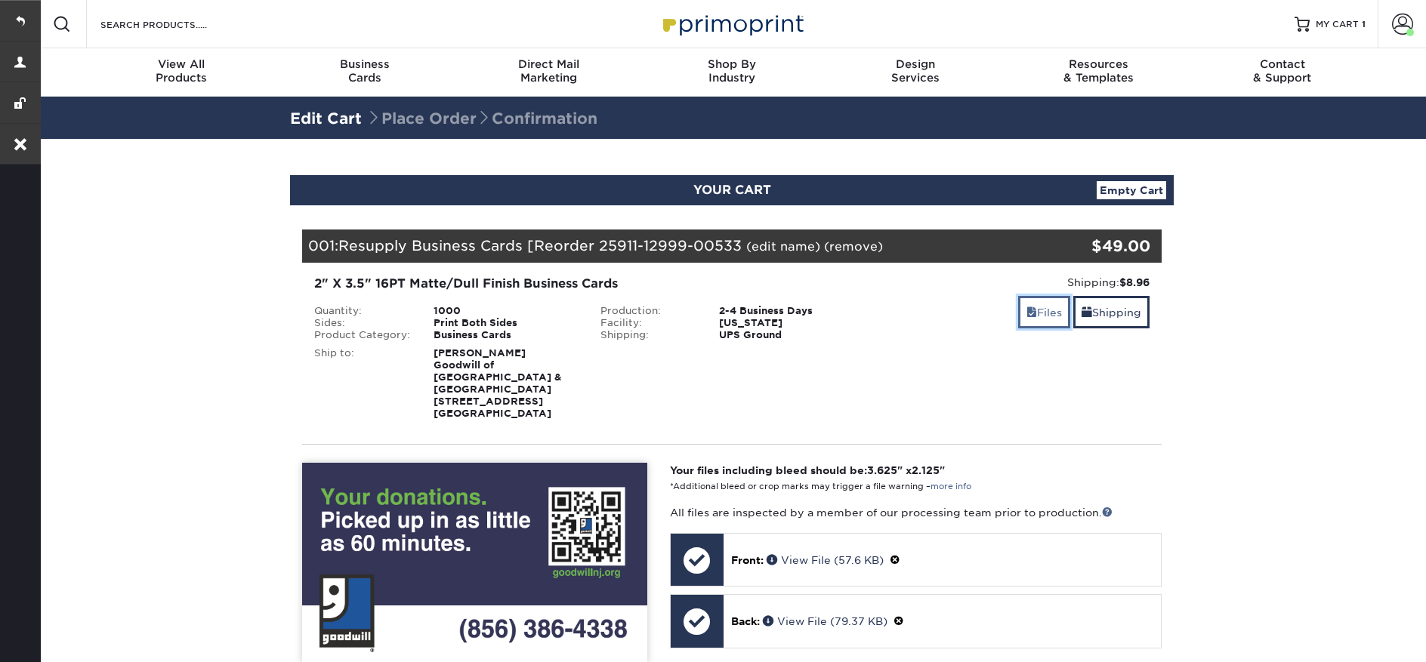
click at [1032, 301] on link "Files" at bounding box center [1044, 312] width 52 height 32
